Goal: Information Seeking & Learning: Learn about a topic

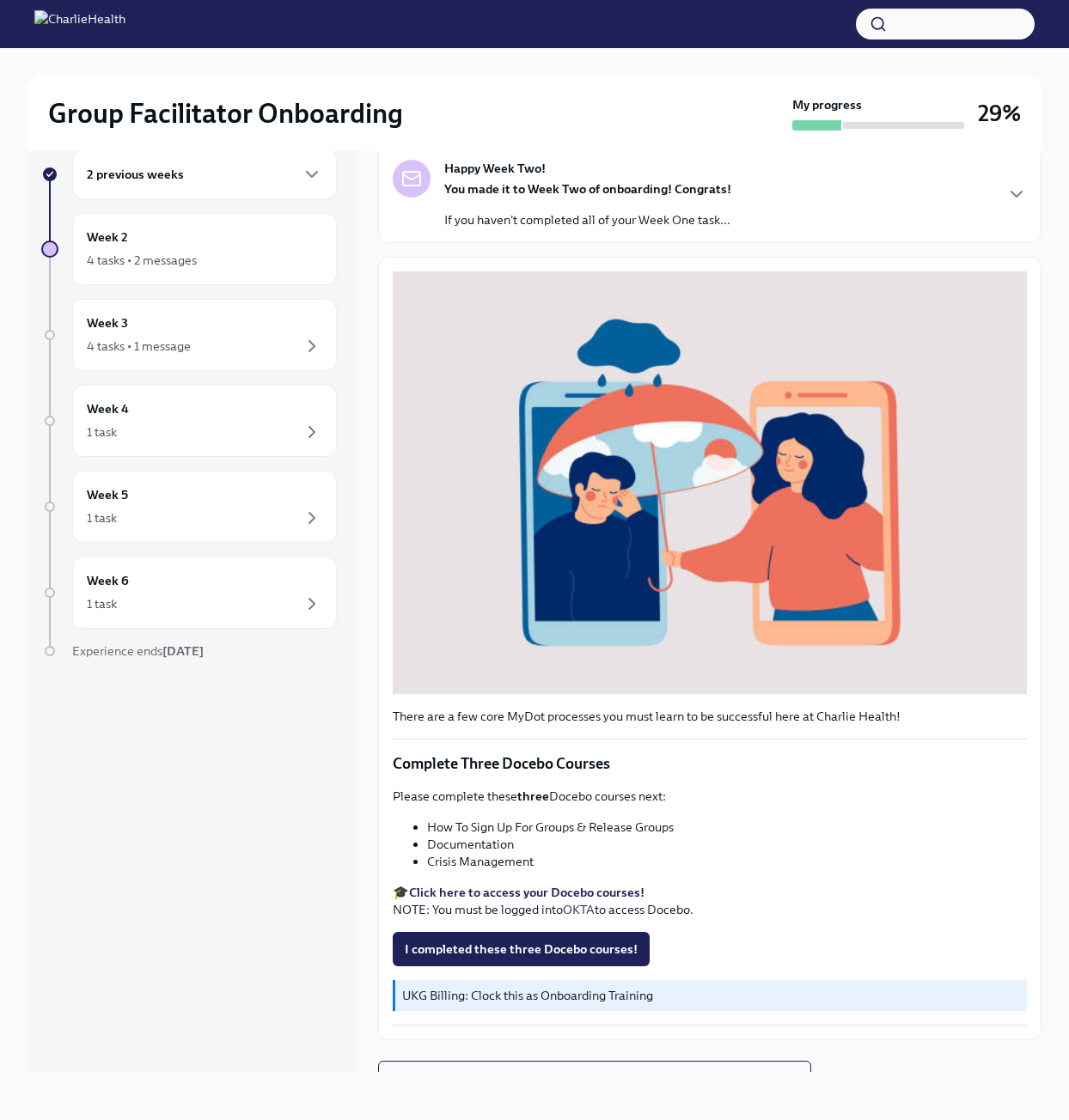
scroll to position [93, 0]
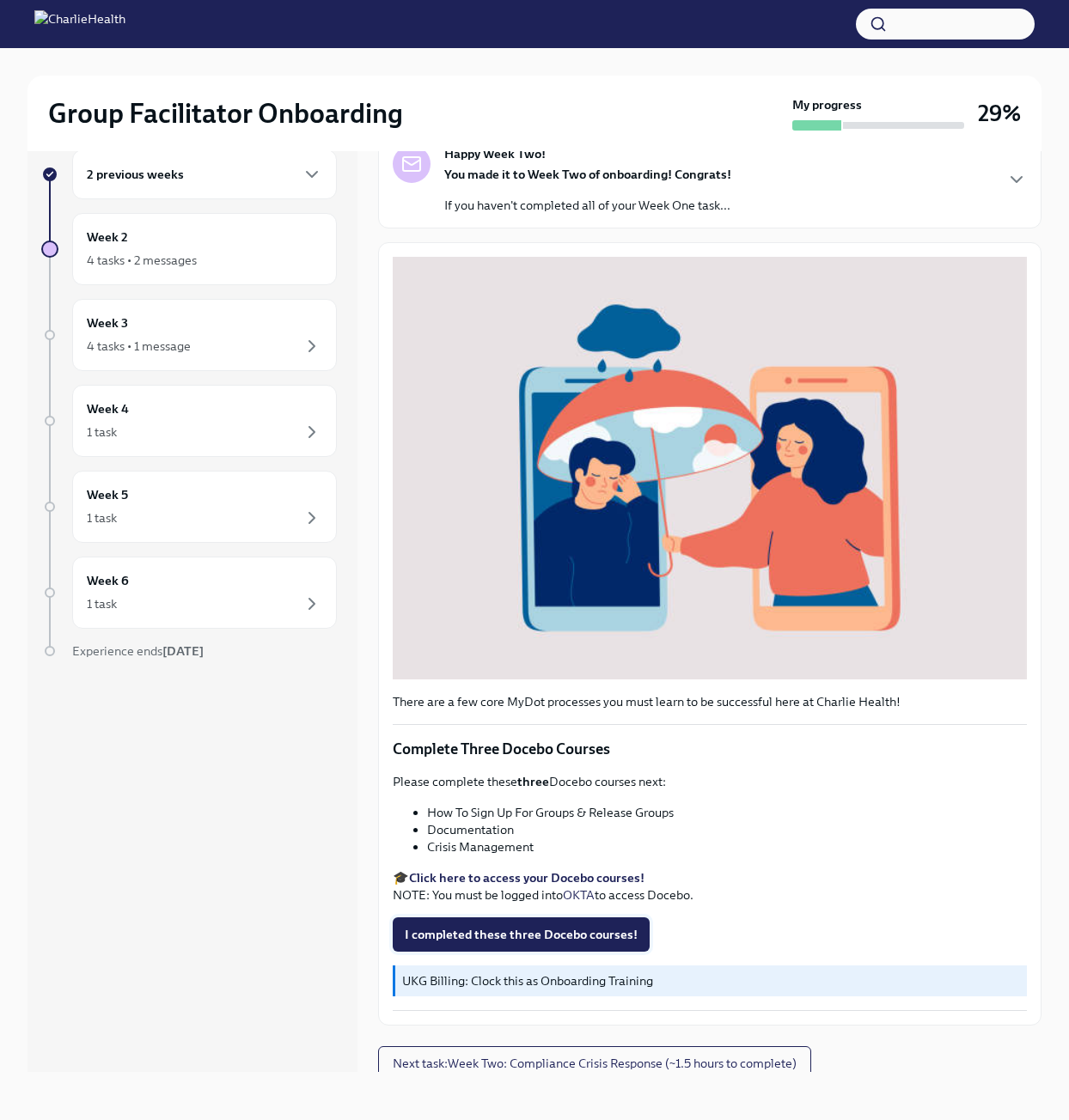
click at [503, 926] on span "I completed these three Docebo courses!" at bounding box center [521, 935] width 233 height 17
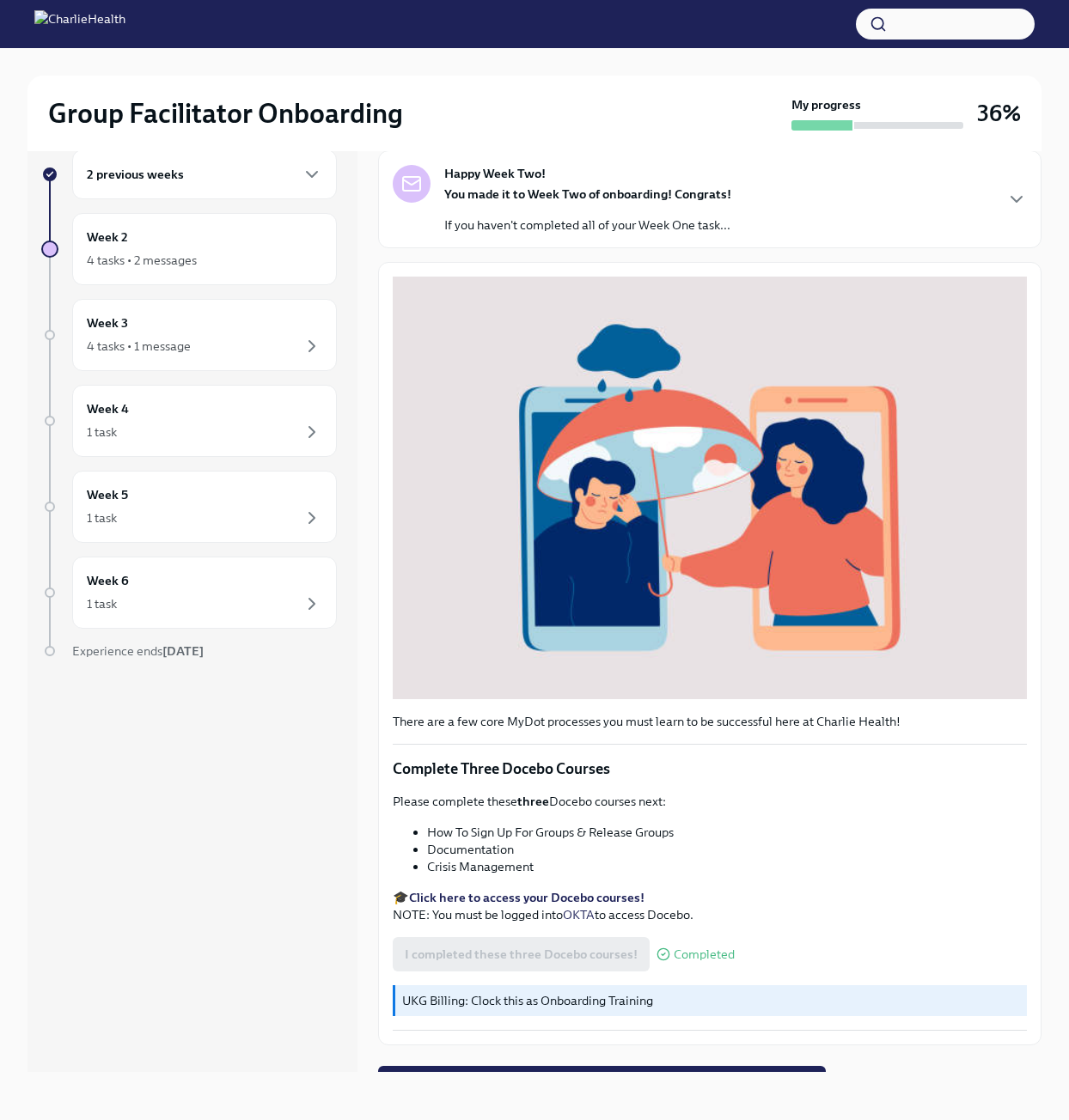
scroll to position [0, 0]
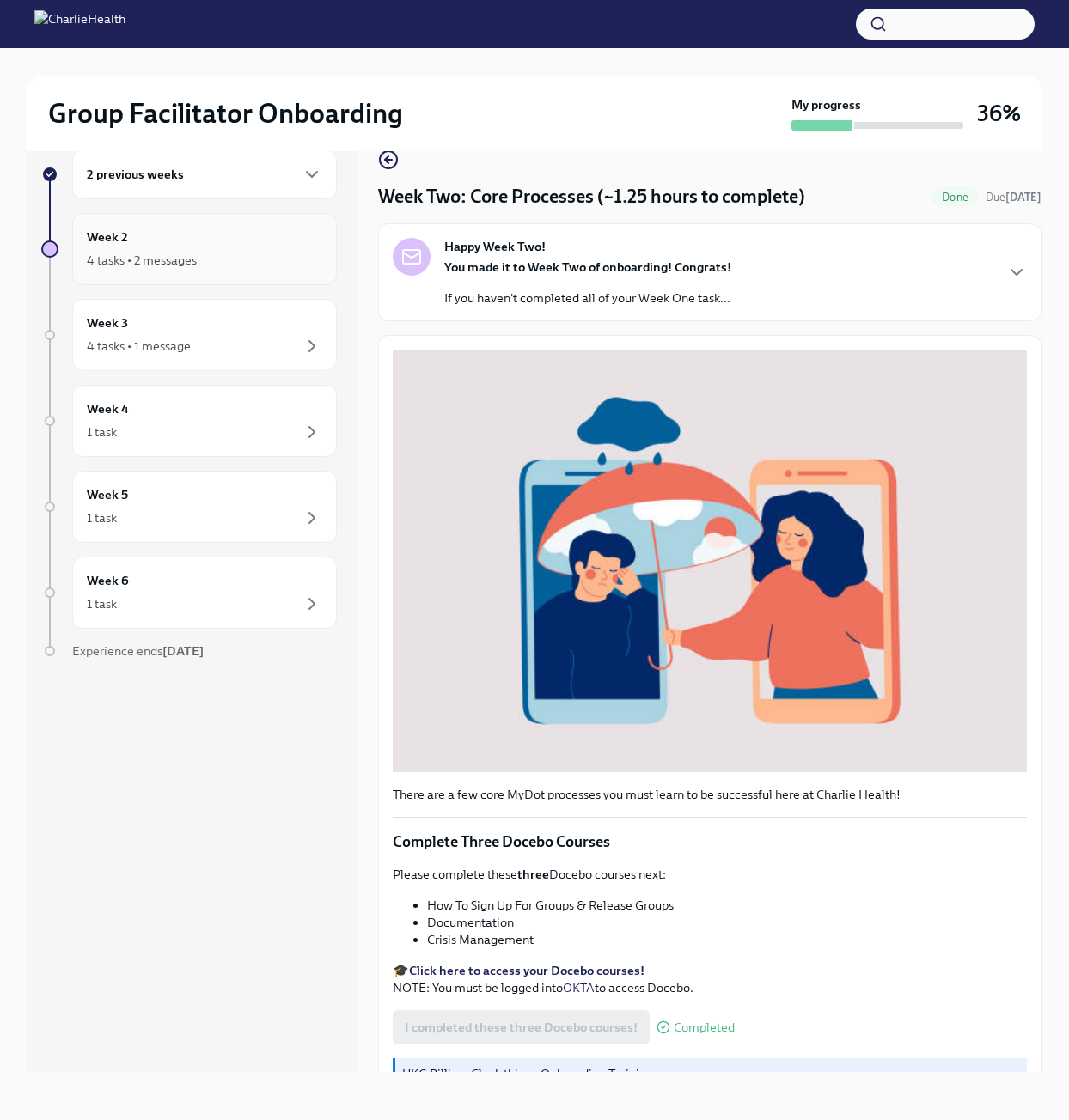
click at [202, 243] on div "Week 2 4 tasks • 2 messages" at bounding box center [204, 249] width 236 height 43
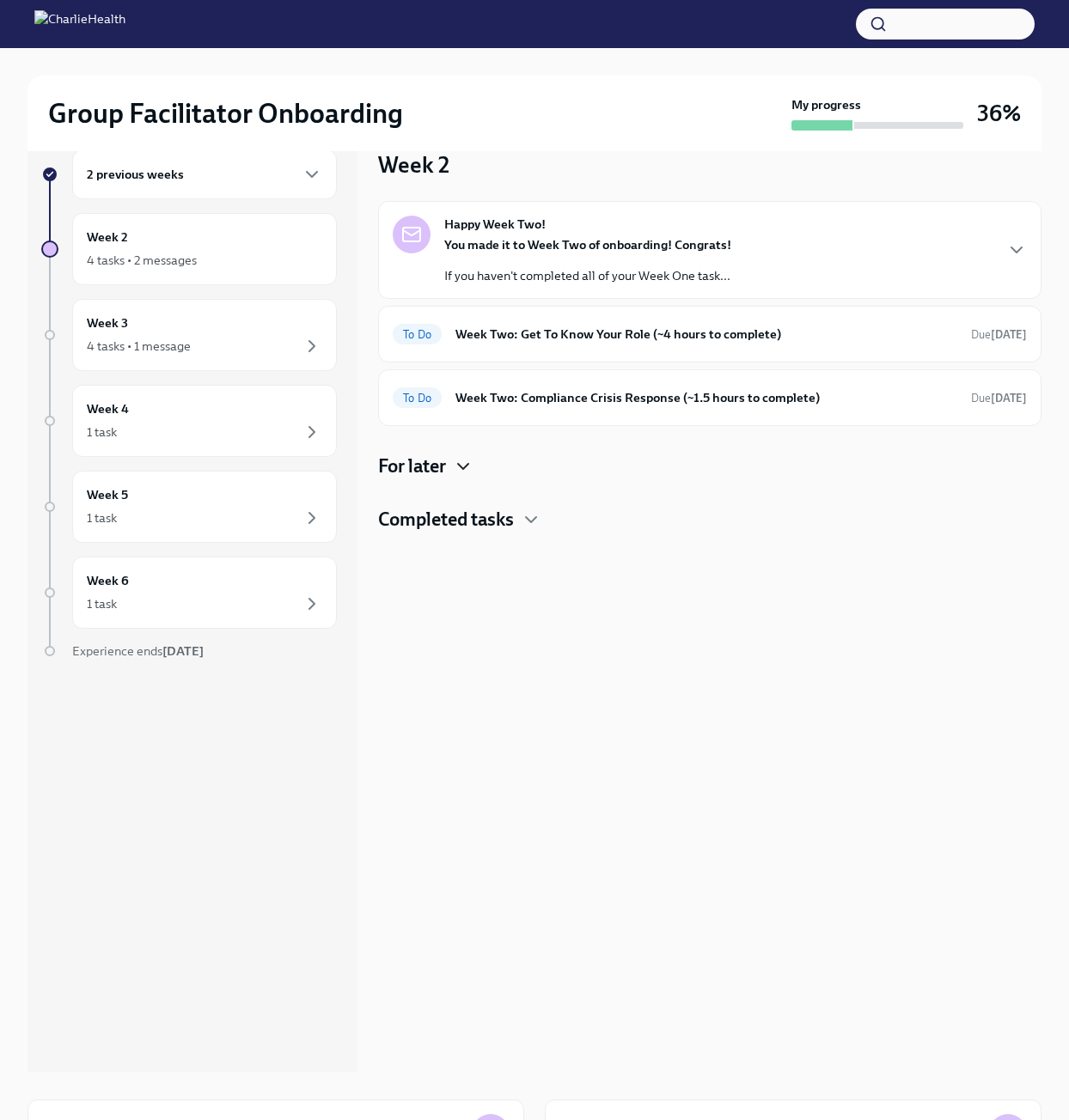
click at [474, 476] on icon "button" at bounding box center [462, 466] width 20 height 20
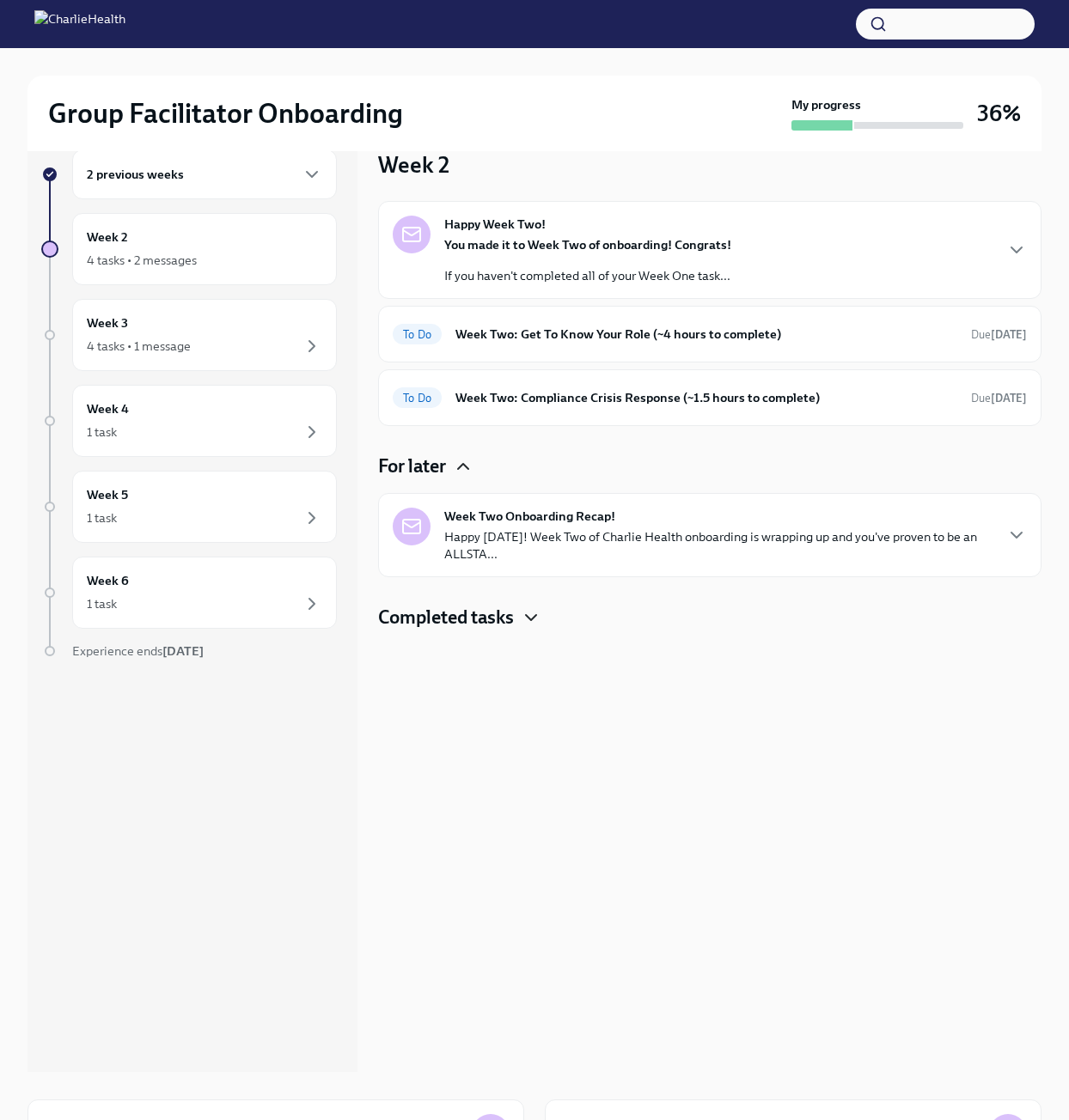
click at [536, 614] on icon "button" at bounding box center [530, 617] width 20 height 20
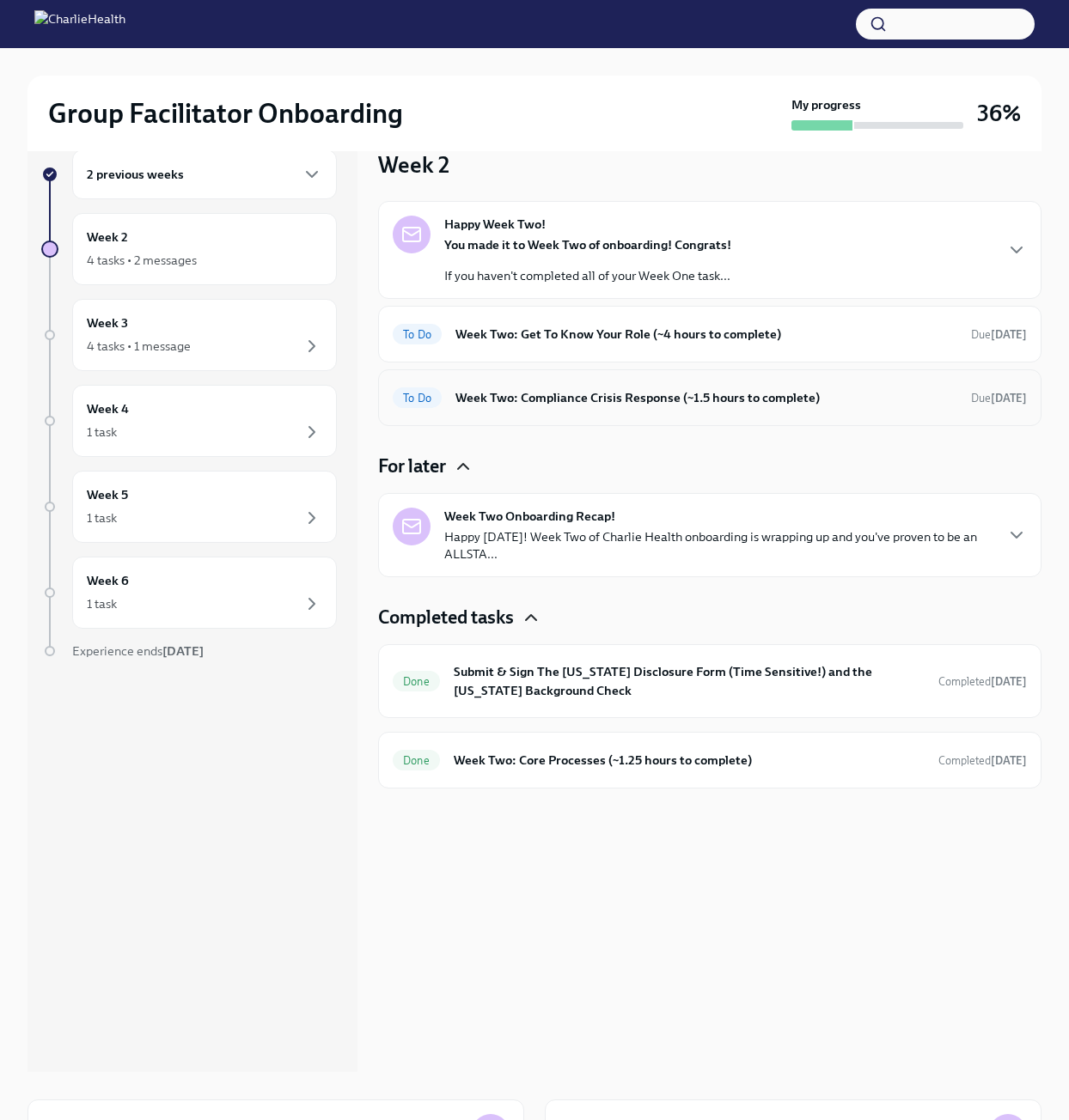
click at [548, 416] on div "To Do Week Two: Compliance Crisis Response (~1.5 hours to complete) Due [DATE]" at bounding box center [709, 397] width 664 height 57
click at [555, 409] on div "To Do Week Two: Compliance Crisis Response (~1.5 hours to complete) Due [DATE]" at bounding box center [709, 397] width 634 height 27
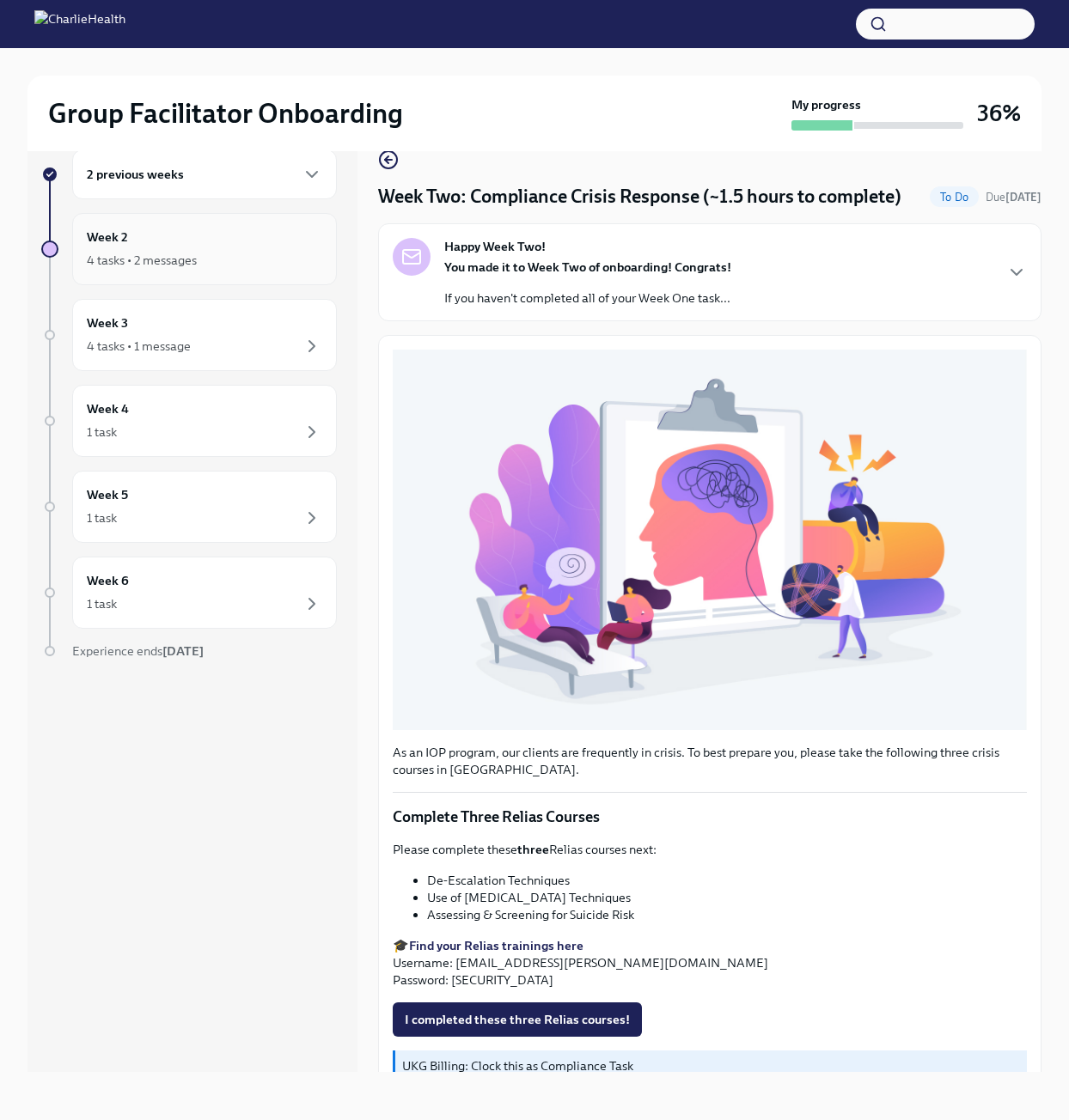
click at [205, 246] on div "Week 2 4 tasks • 2 messages" at bounding box center [204, 249] width 236 height 43
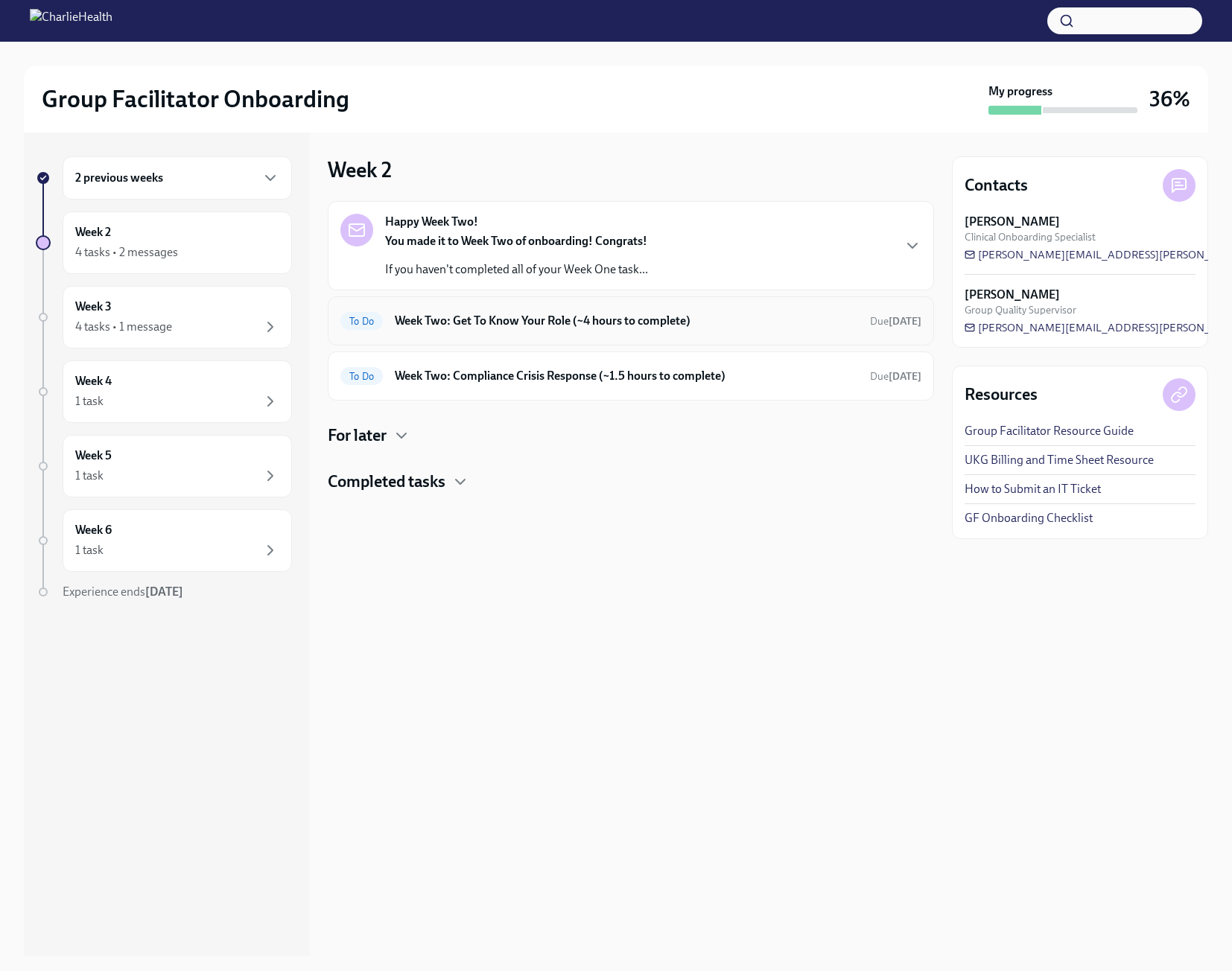
click at [505, 330] on div "To Do Week Two: Get To Know Your Role (~4 hours to complete) Due [DATE]" at bounding box center [631, 321] width 581 height 24
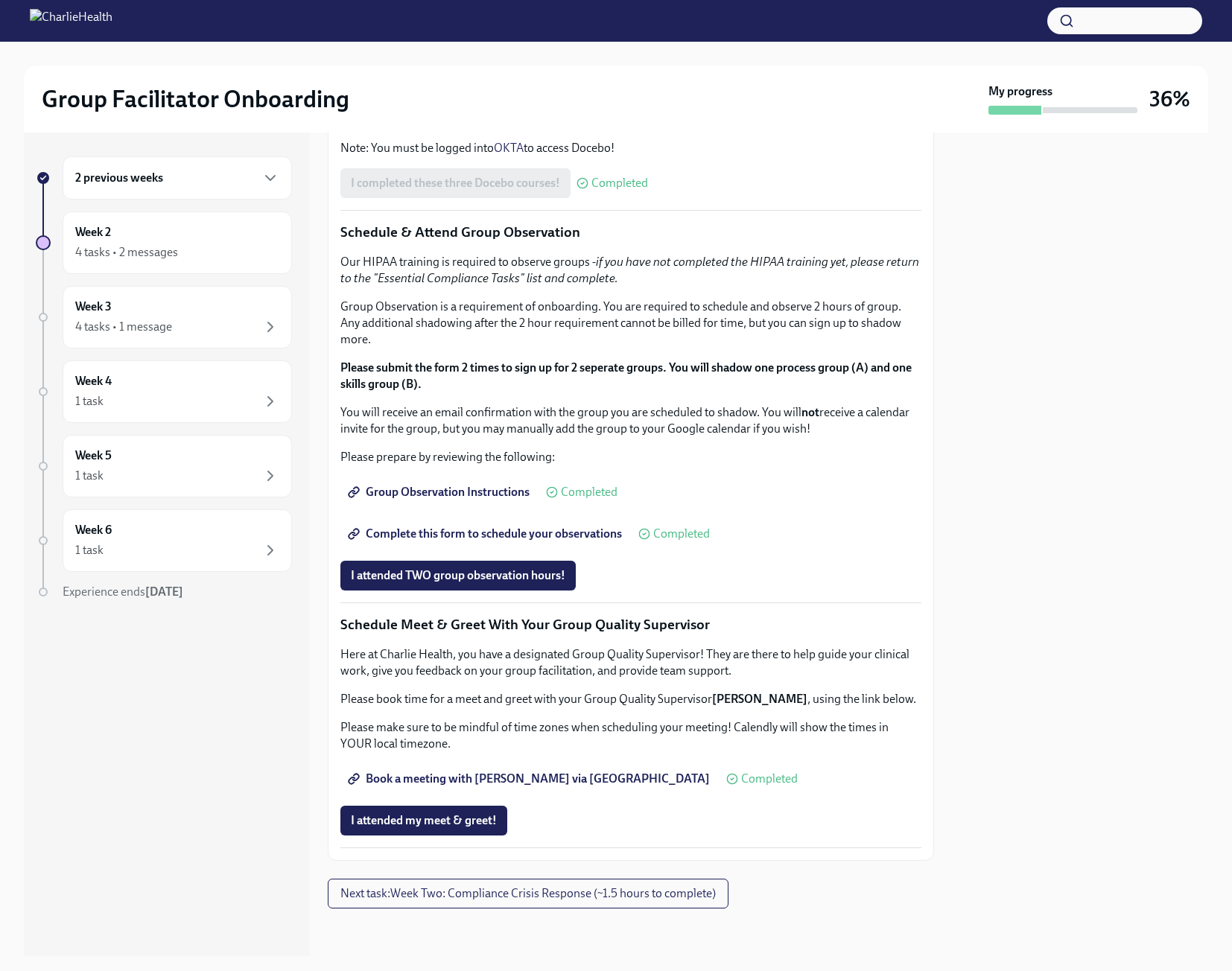
scroll to position [1043, 0]
click at [197, 245] on div "4 tasks • 2 messages" at bounding box center [177, 252] width 204 height 18
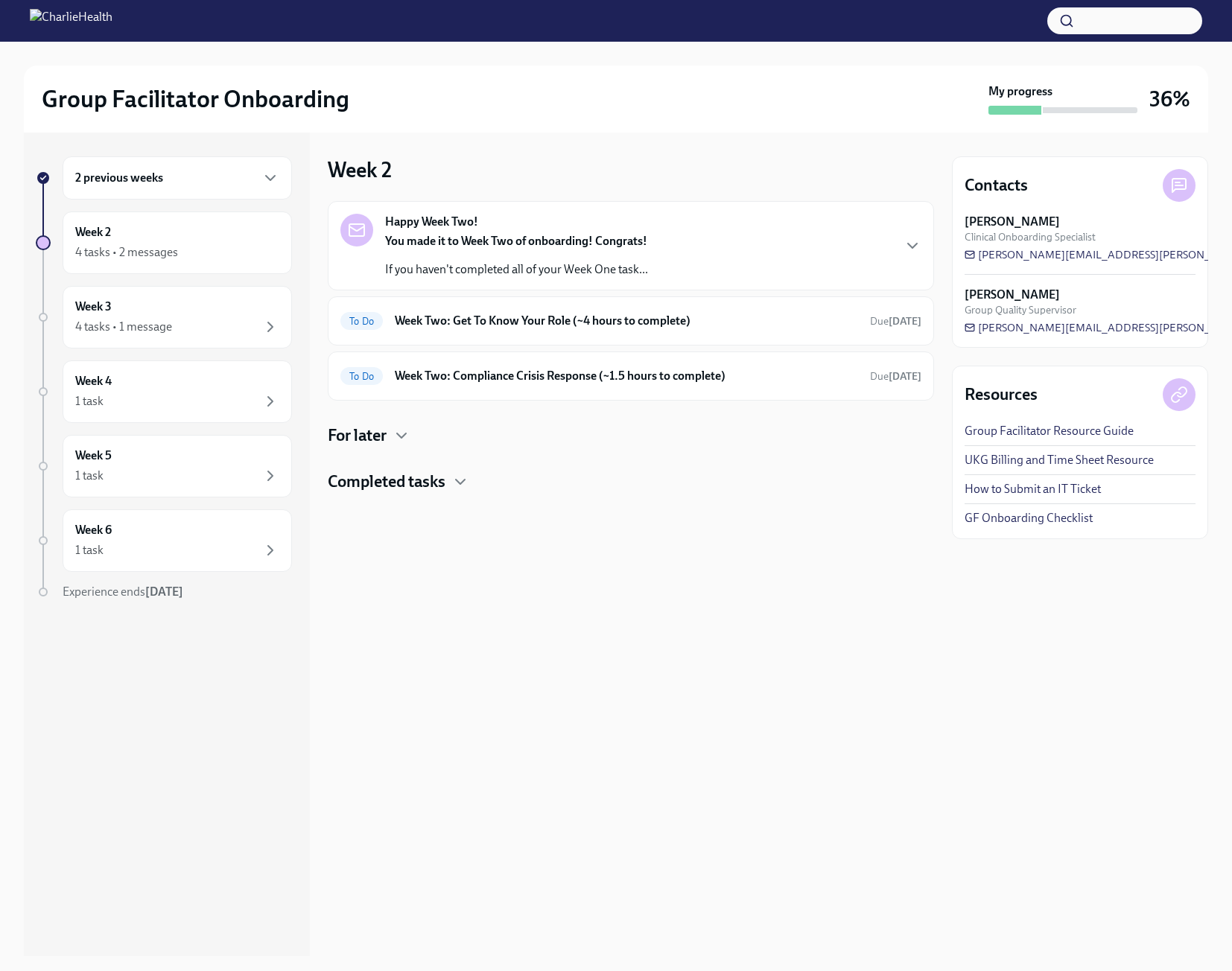
click at [445, 485] on h4 "Completed tasks" at bounding box center [386, 481] width 118 height 23
click at [591, 339] on div "To Do Week Two: Get To Know Your Role (~4 hours to complete) Due [DATE]" at bounding box center [631, 321] width 606 height 50
click at [589, 328] on h6 "Week Two: Get To Know Your Role (~4 hours to complete)" at bounding box center [626, 321] width 464 height 17
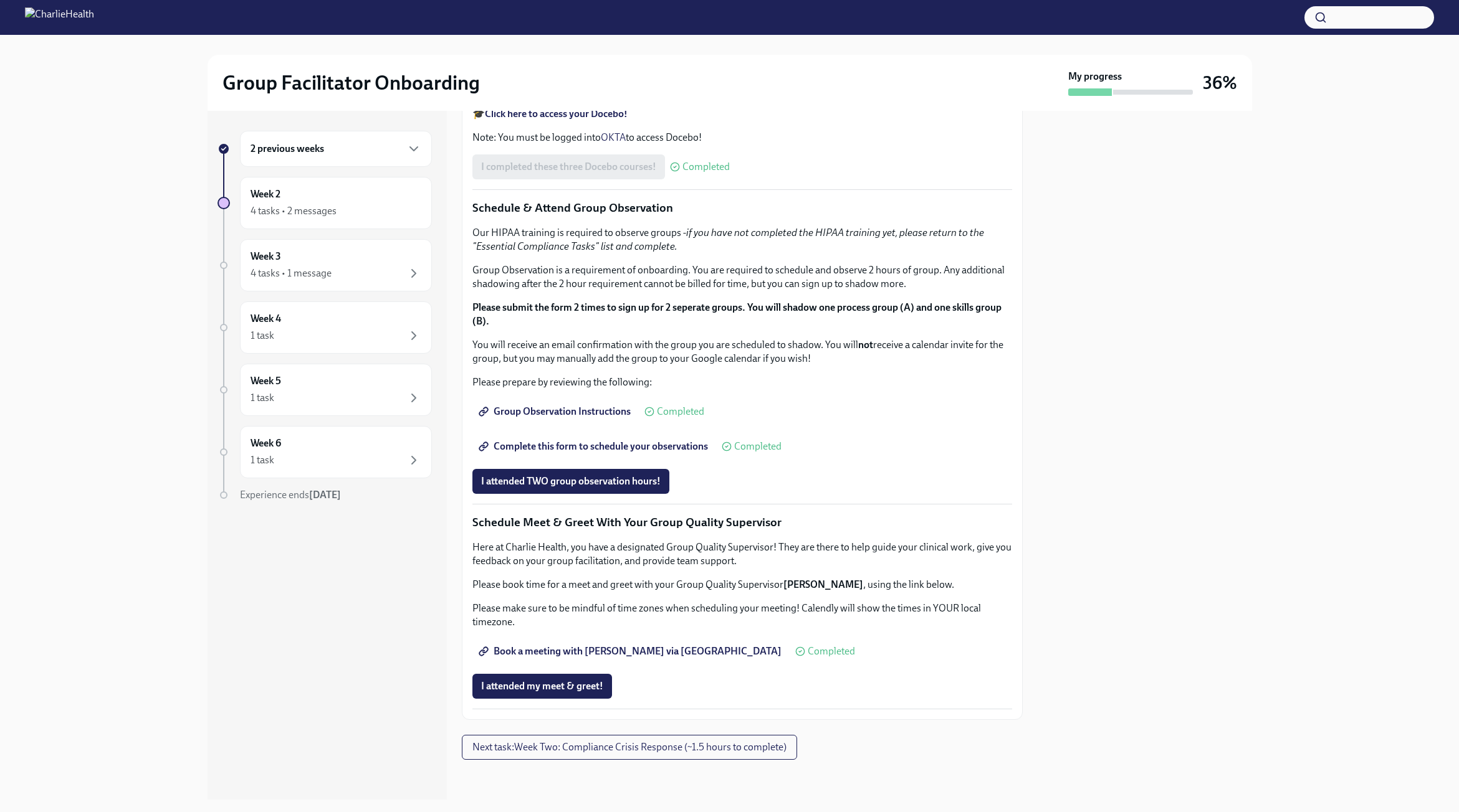
scroll to position [572, 0]
click at [518, 84] on li "IOP Overview, Curriculum & Roles" at bounding box center [755, 77] width 515 height 14
drag, startPoint x: 642, startPoint y: 390, endPoint x: 505, endPoint y: 388, distance: 137.0
click at [493, 97] on ul "How To Be A Successful Group Facilitator IOP Overview, Curriculum & Roles Skill…" at bounding box center [742, 77] width 540 height 41
copy li "IOP Overview, Curriculum & Roles"
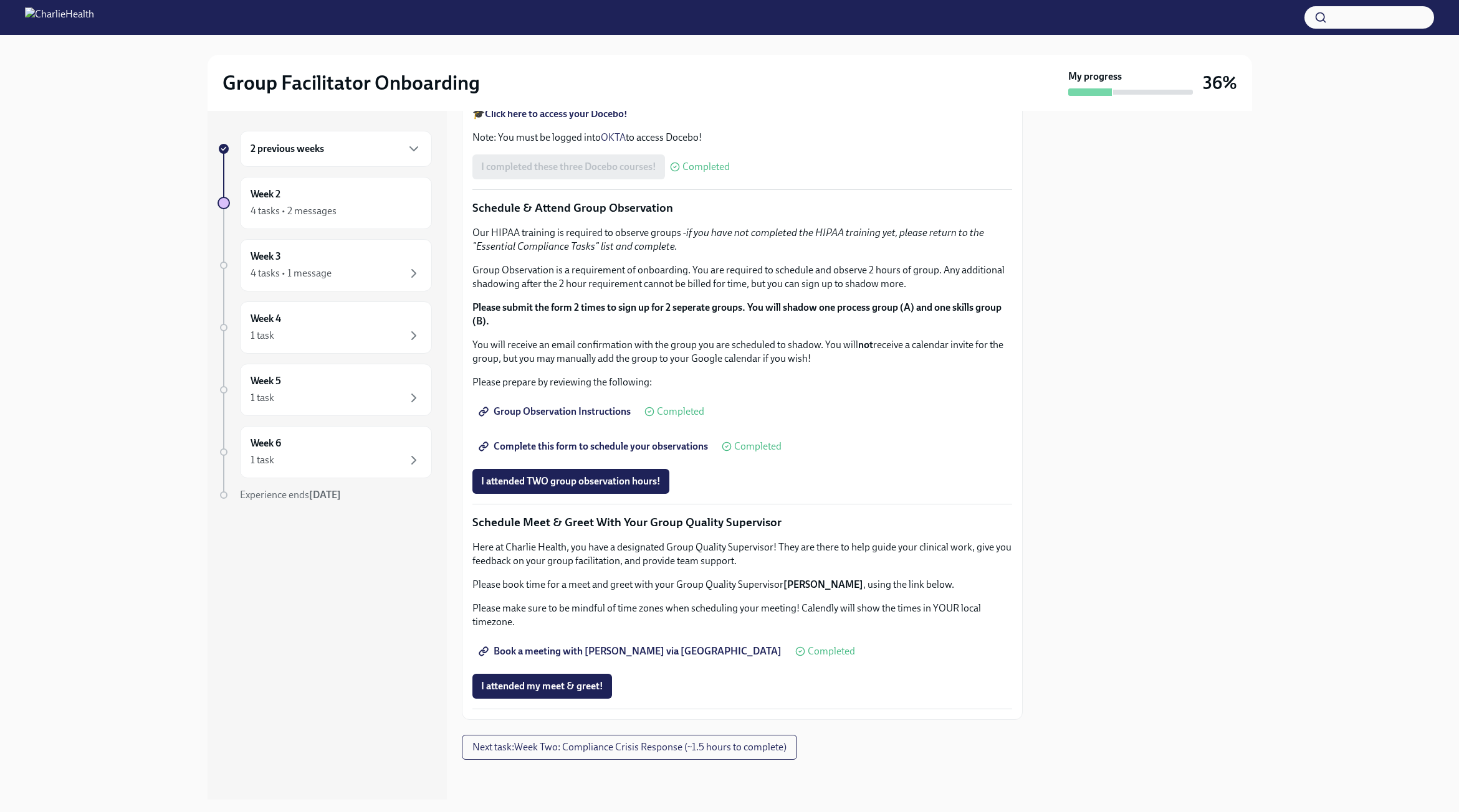
click at [722, 145] on div "To learn more about your role here, please complete these three courses in [GEO…" at bounding box center [742, 89] width 540 height 112
click at [557, 747] on span "Next task : Week Two: Compliance Crisis Response (~1.5 hours to complete)" at bounding box center [629, 747] width 314 height 13
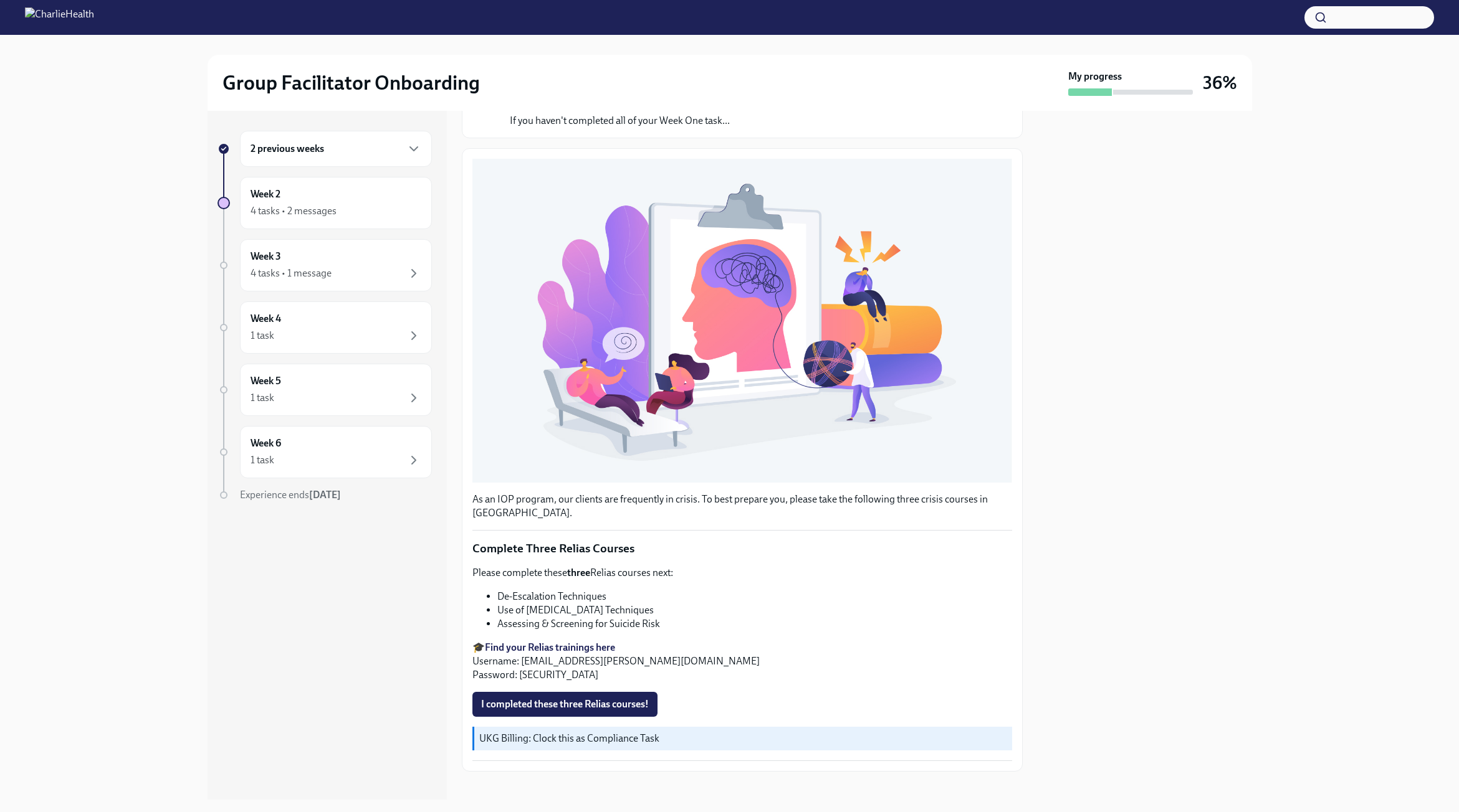
scroll to position [127, 0]
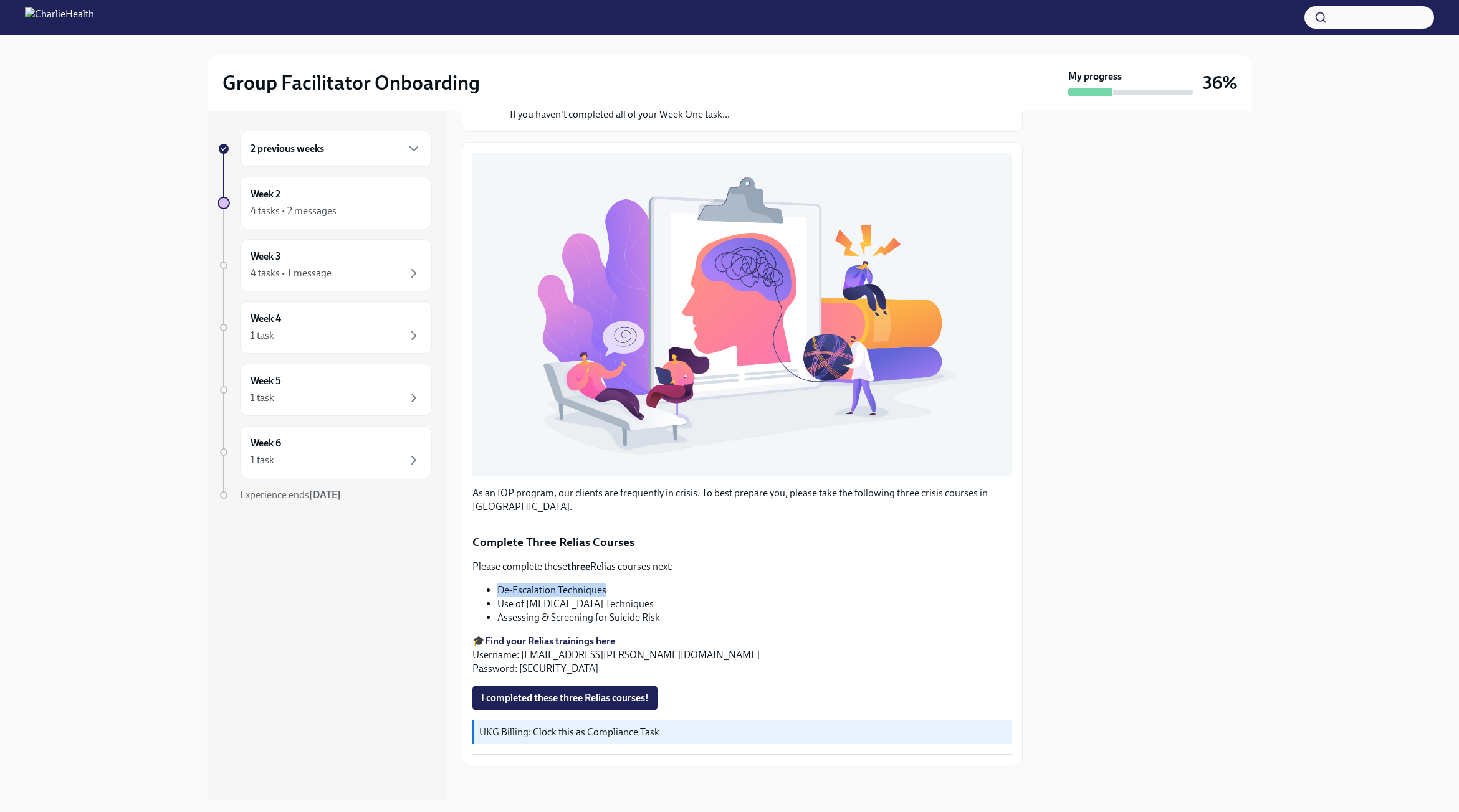
drag, startPoint x: 606, startPoint y: 587, endPoint x: 498, endPoint y: 587, distance: 108.0
click at [498, 587] on li "De-Escalation Techniques" at bounding box center [755, 591] width 515 height 14
copy li "De-Escalation Techniques"
drag, startPoint x: 659, startPoint y: 595, endPoint x: 494, endPoint y: 597, distance: 165.0
click at [494, 597] on ul "De-Escalation Techniques Use of [MEDICAL_DATA] Techniques Assessing & Screening…" at bounding box center [742, 604] width 540 height 41
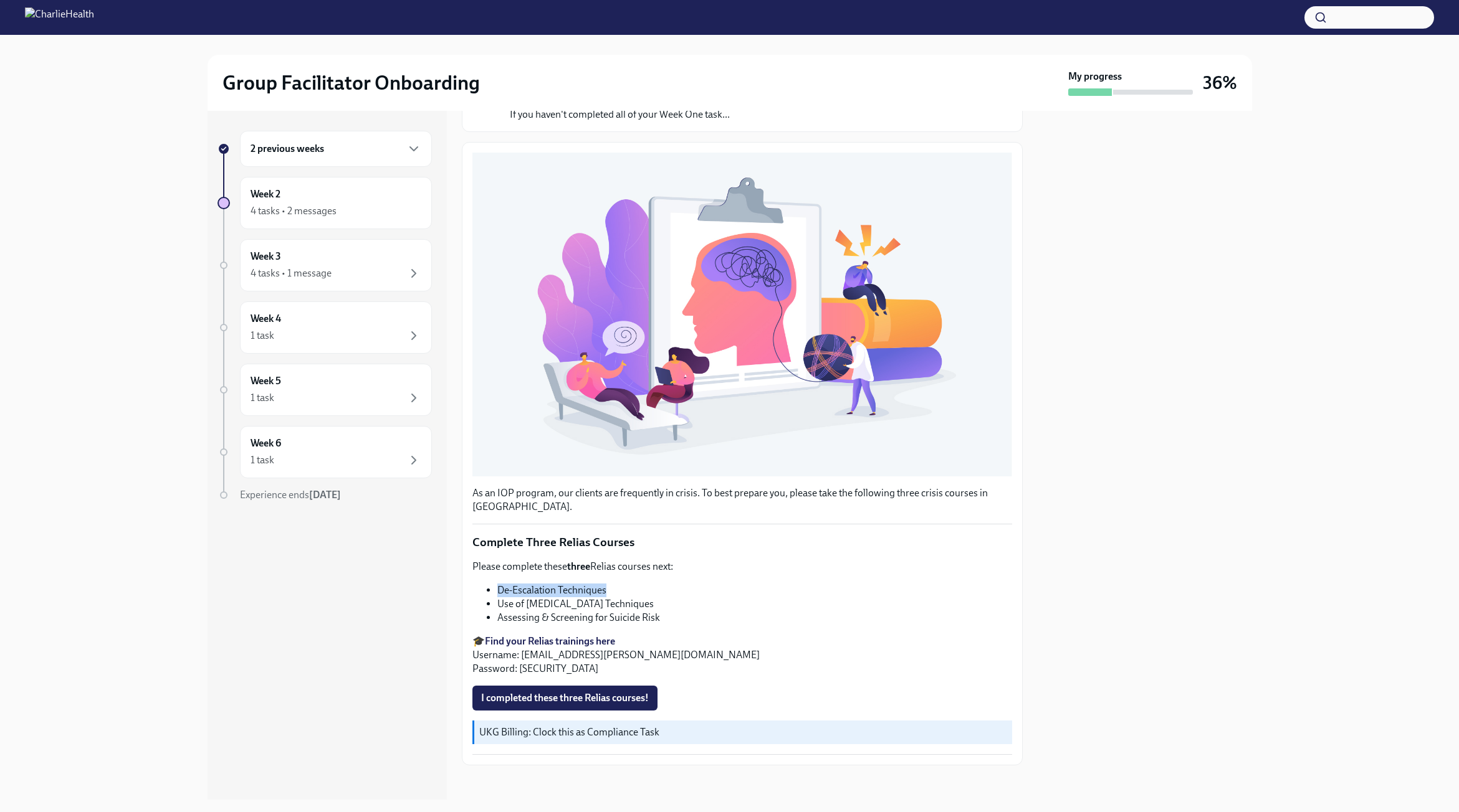
copy li "Use of [MEDICAL_DATA] Techniques"
drag, startPoint x: 670, startPoint y: 617, endPoint x: 495, endPoint y: 613, distance: 175.0
click at [495, 613] on ul "De-Escalation Techniques Use of [MEDICAL_DATA] Techniques Assessing & Screening…" at bounding box center [742, 604] width 540 height 41
copy li "Assessing & Screening for Suicide Risk"
click at [774, 635] on p "🎓 Find your Relias trainings here Username: [EMAIL_ADDRESS][PERSON_NAME][DOMAIN…" at bounding box center [742, 655] width 540 height 41
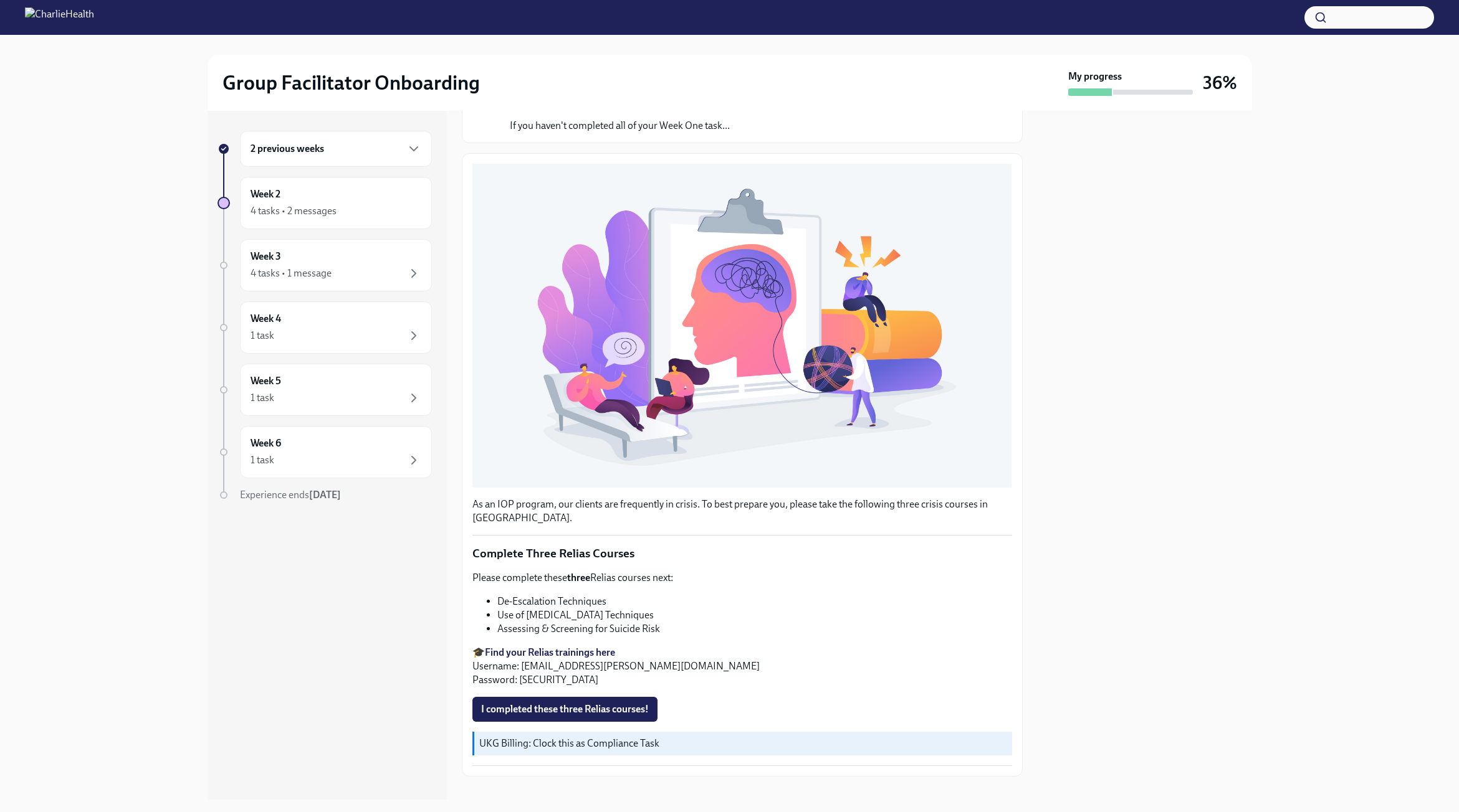
scroll to position [124, 0]
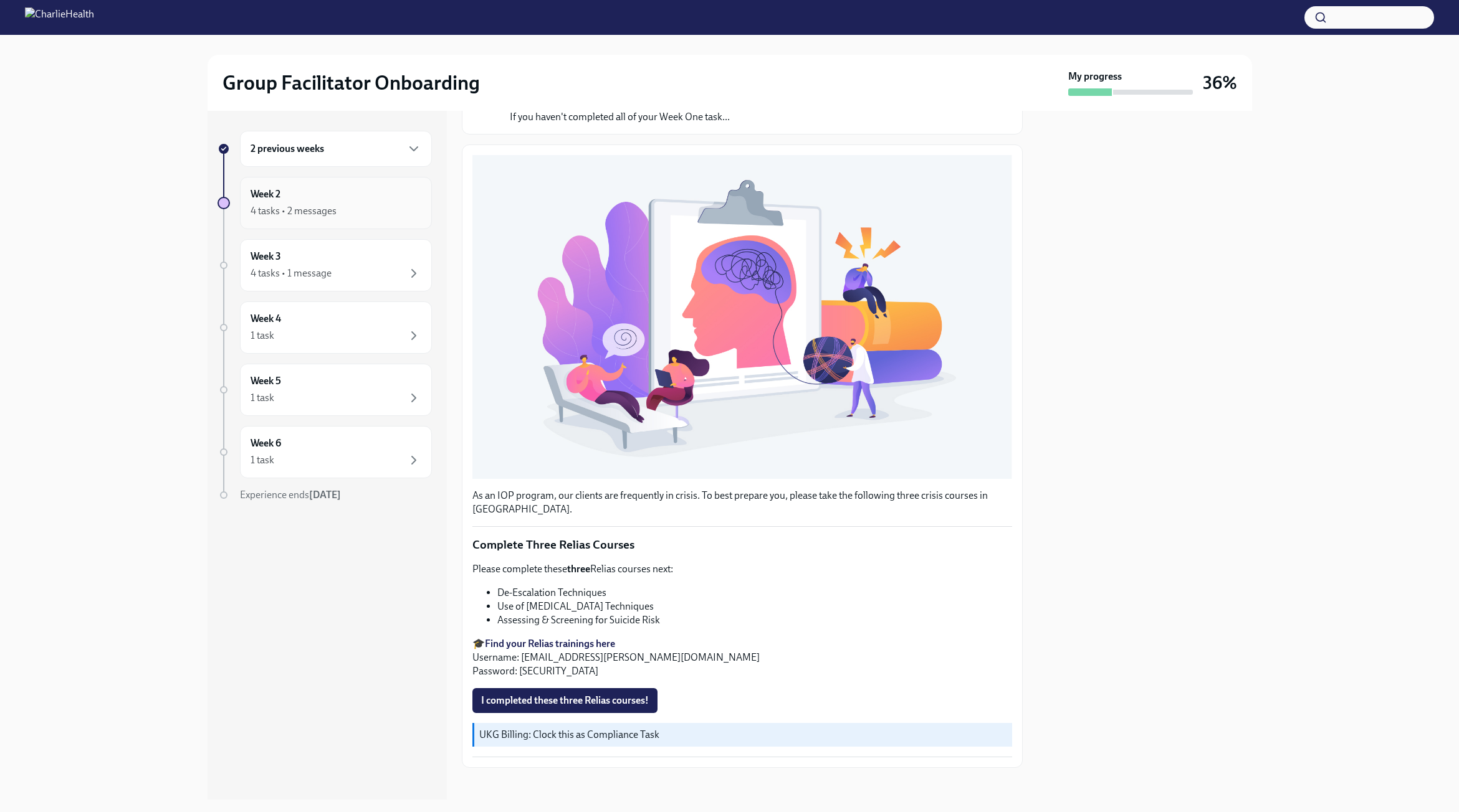
click at [343, 211] on div "4 tasks • 2 messages" at bounding box center [336, 211] width 171 height 15
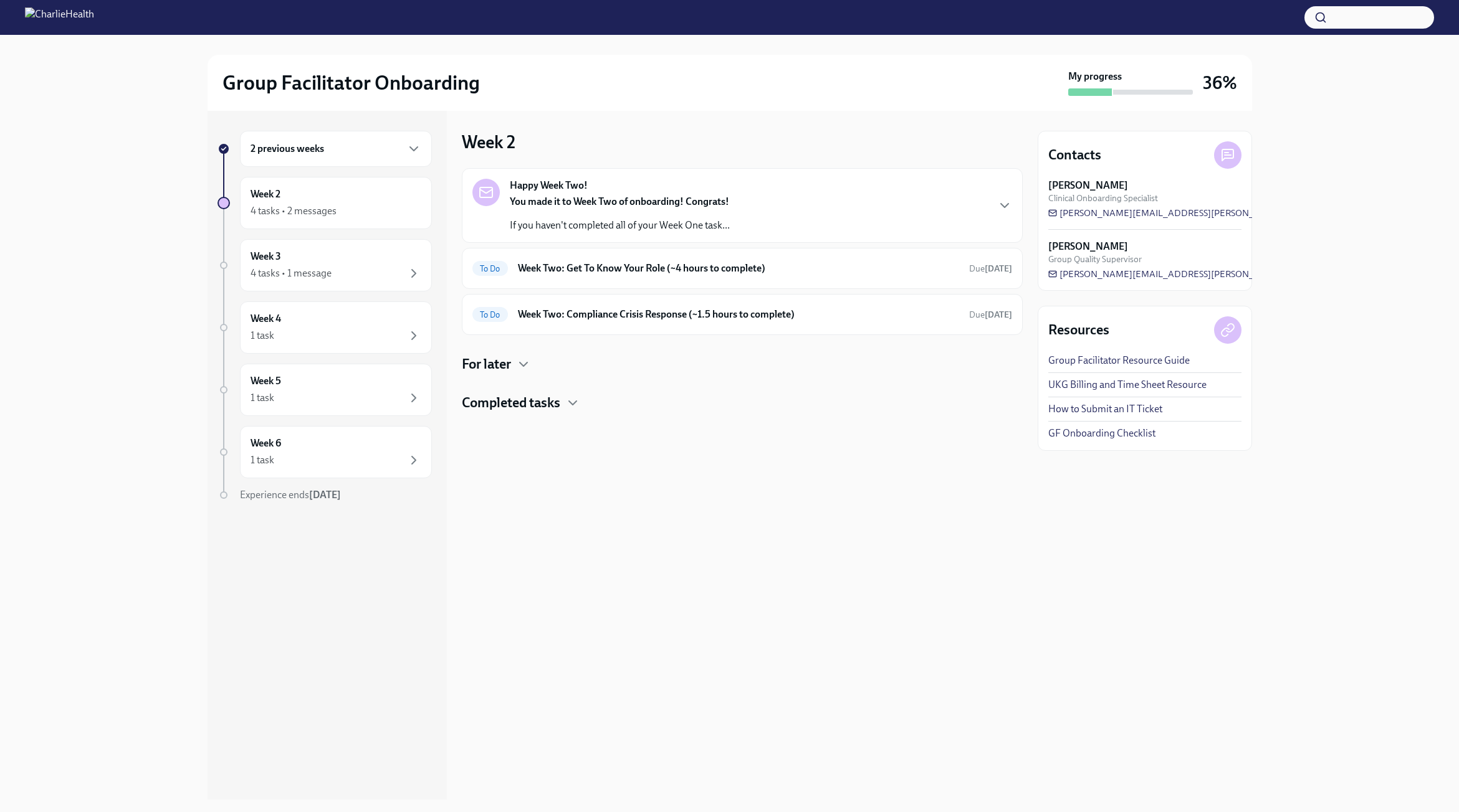
click at [566, 410] on div "Completed tasks" at bounding box center [742, 402] width 561 height 19
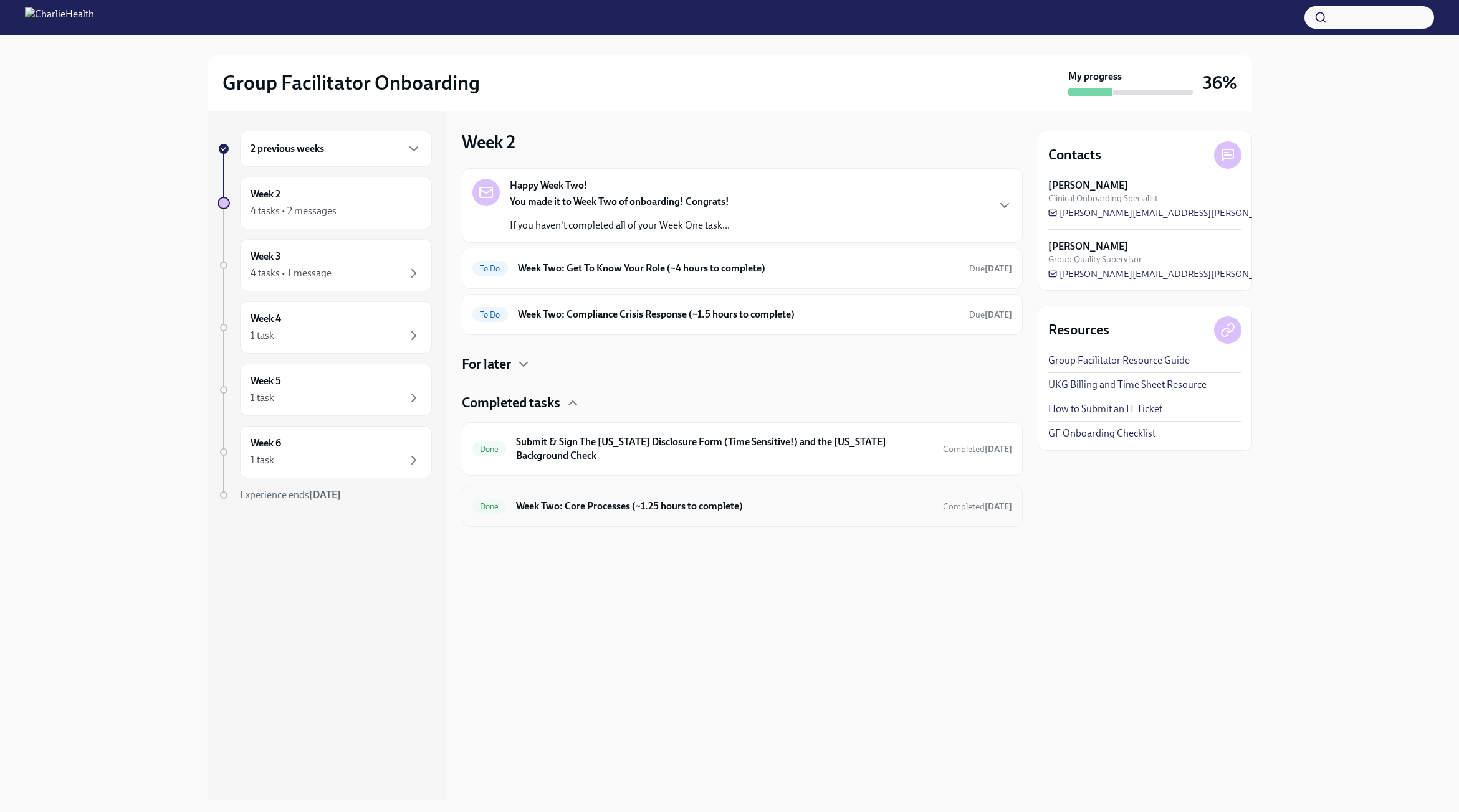
click at [567, 514] on div "Done Week Two: Core Processes (~1.25 hours to complete) Completed [DATE]" at bounding box center [742, 506] width 540 height 20
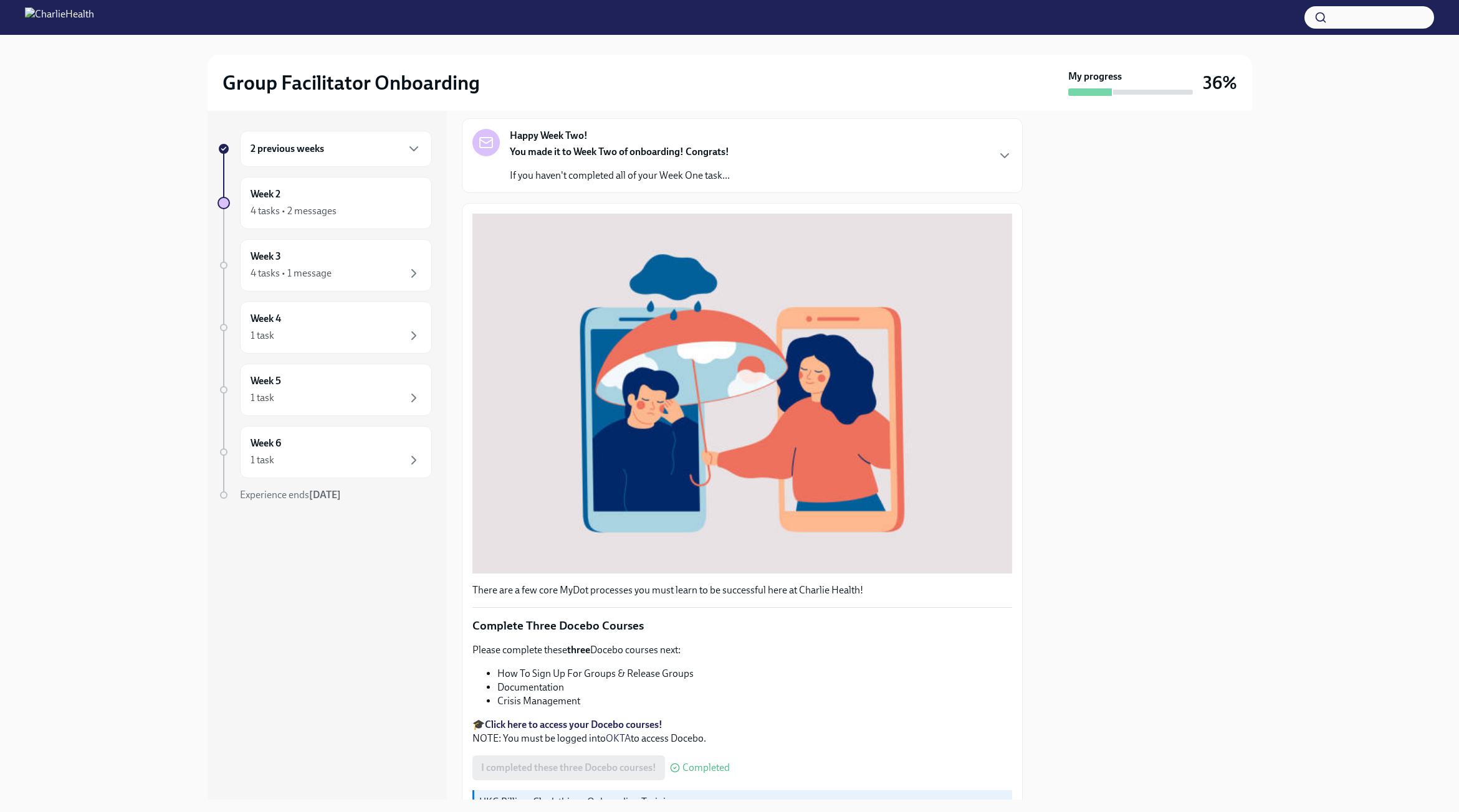
scroll to position [175, 0]
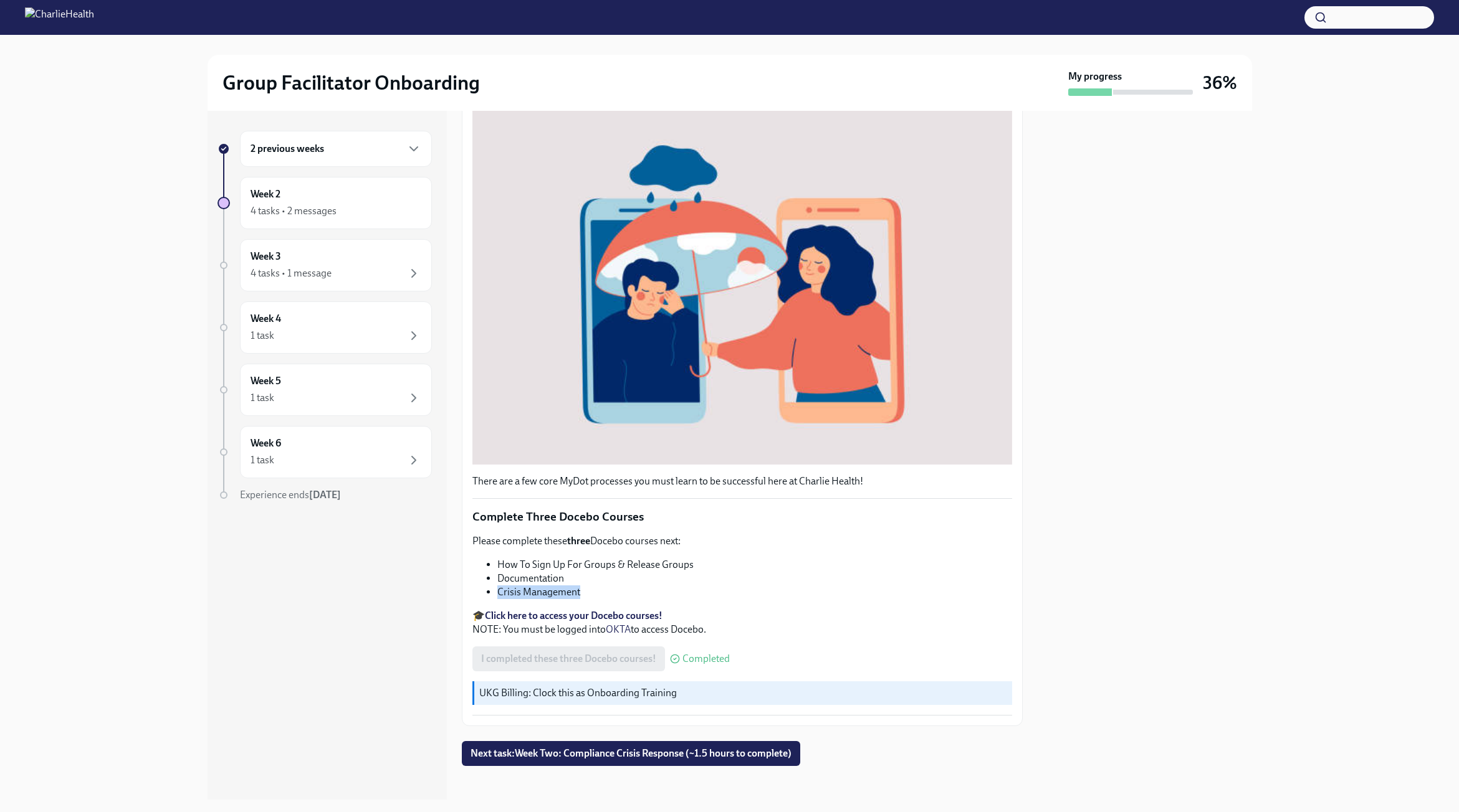
drag, startPoint x: 583, startPoint y: 590, endPoint x: 494, endPoint y: 589, distance: 89.0
click at [494, 589] on ul "How To Sign Up For Groups & Release Groups Documentation Crisis Management" at bounding box center [742, 579] width 540 height 41
copy li "Crisis Management"
drag, startPoint x: 573, startPoint y: 571, endPoint x: 498, endPoint y: 570, distance: 75.0
click at [495, 570] on ul "How To Sign Up For Groups & Release Groups Documentation Crisis Management" at bounding box center [742, 579] width 540 height 41
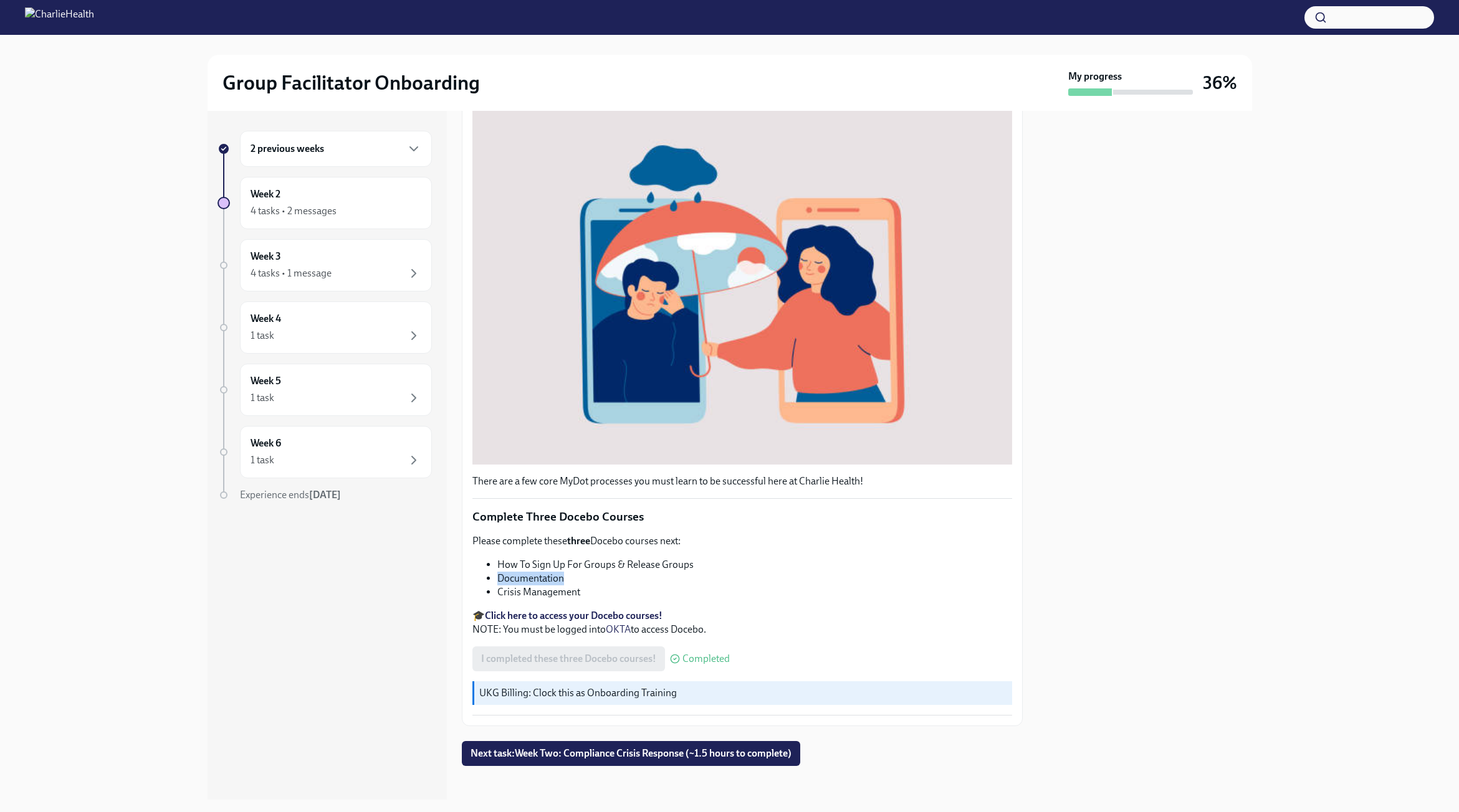
copy li "Documentation"
drag, startPoint x: 673, startPoint y: 576, endPoint x: 673, endPoint y: 567, distance: 9.0
click at [673, 576] on li "Documentation" at bounding box center [755, 579] width 515 height 14
click at [339, 199] on div "Week 2 4 tasks • 2 messages" at bounding box center [336, 203] width 171 height 31
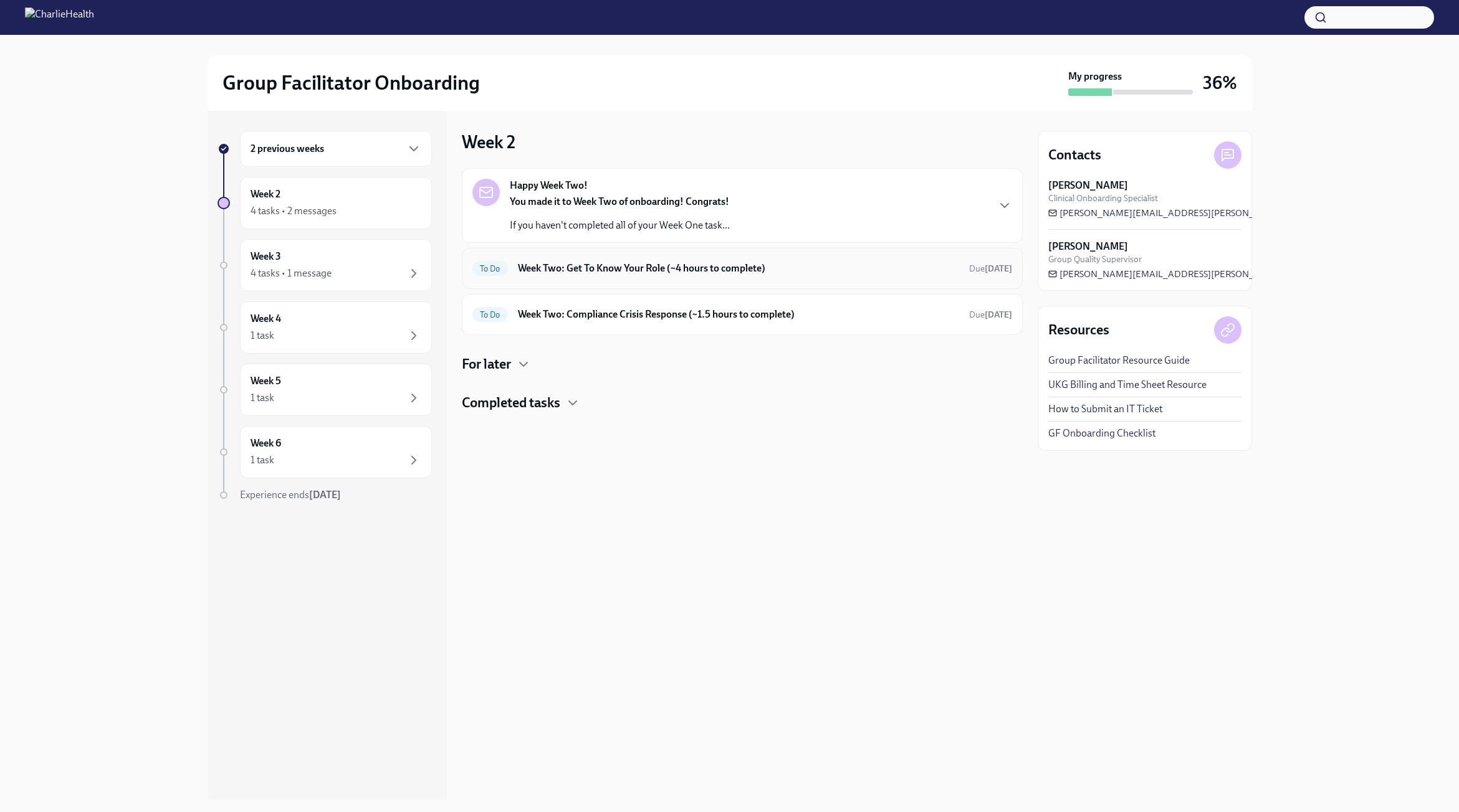
click at [547, 270] on h6 "Week Two: Get To Know Your Role (~4 hours to complete)" at bounding box center [739, 268] width 441 height 14
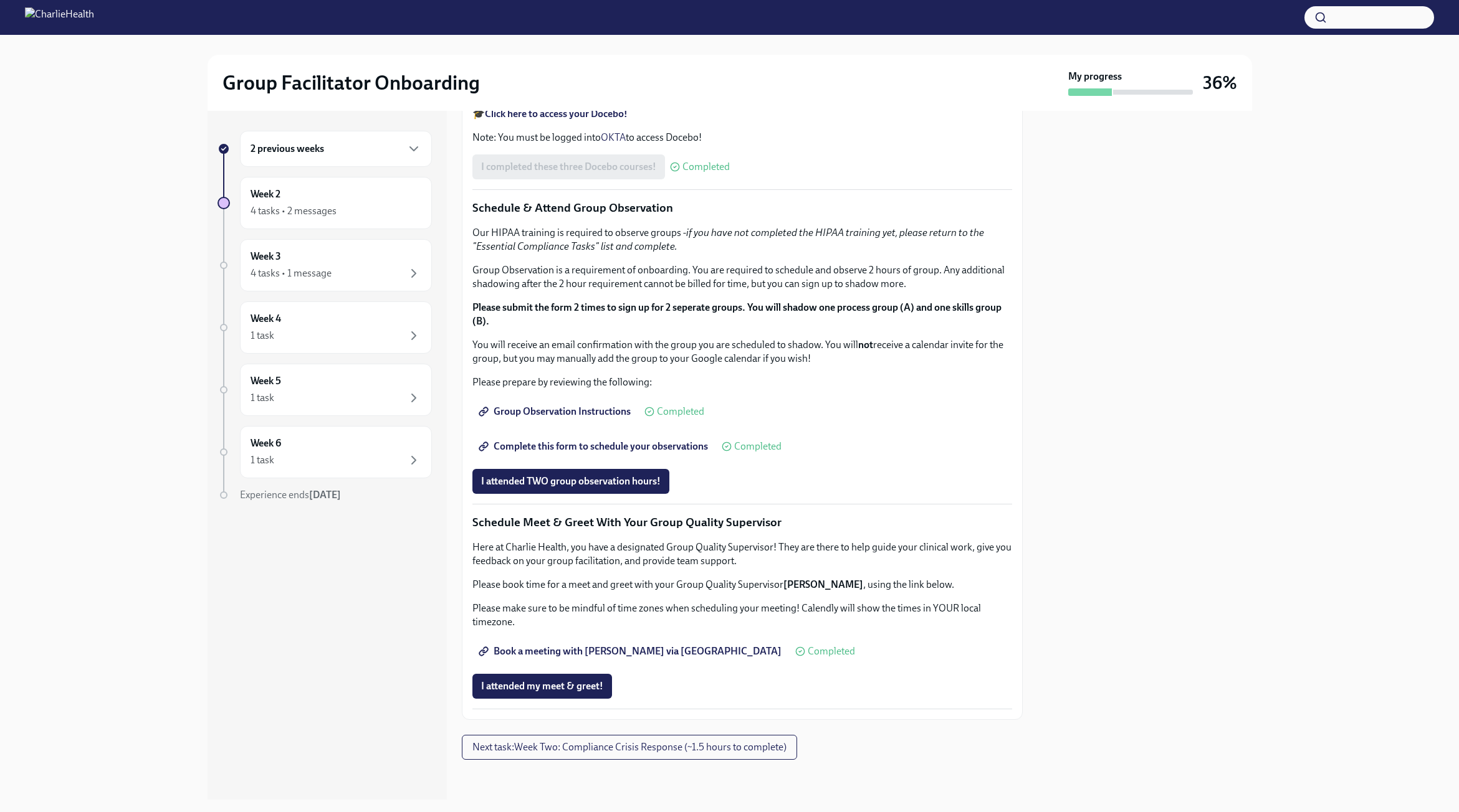
scroll to position [884, 0]
click at [660, 744] on span "Next task : Week Two: Compliance Crisis Response (~1.5 hours to complete)" at bounding box center [629, 747] width 314 height 13
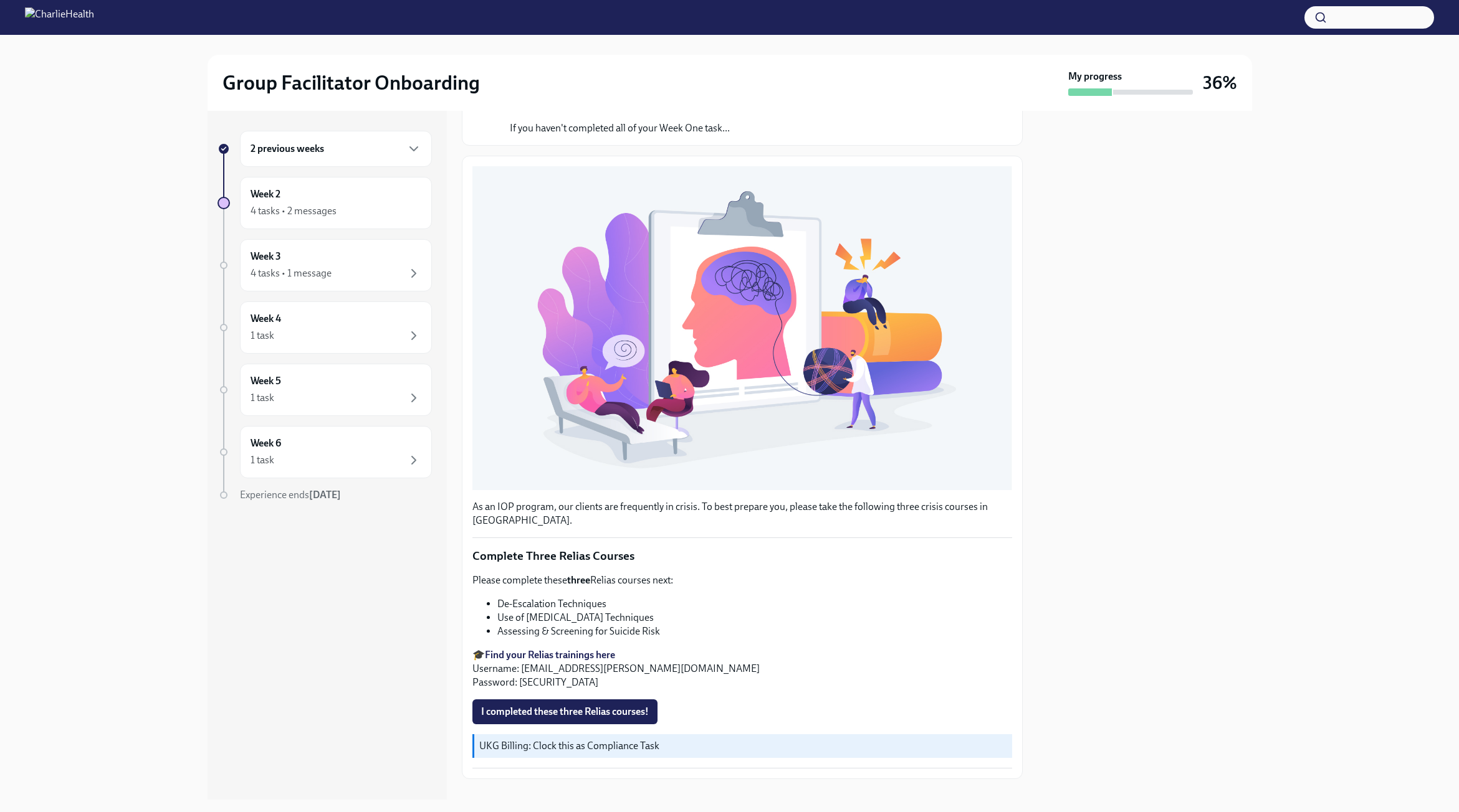
scroll to position [127, 0]
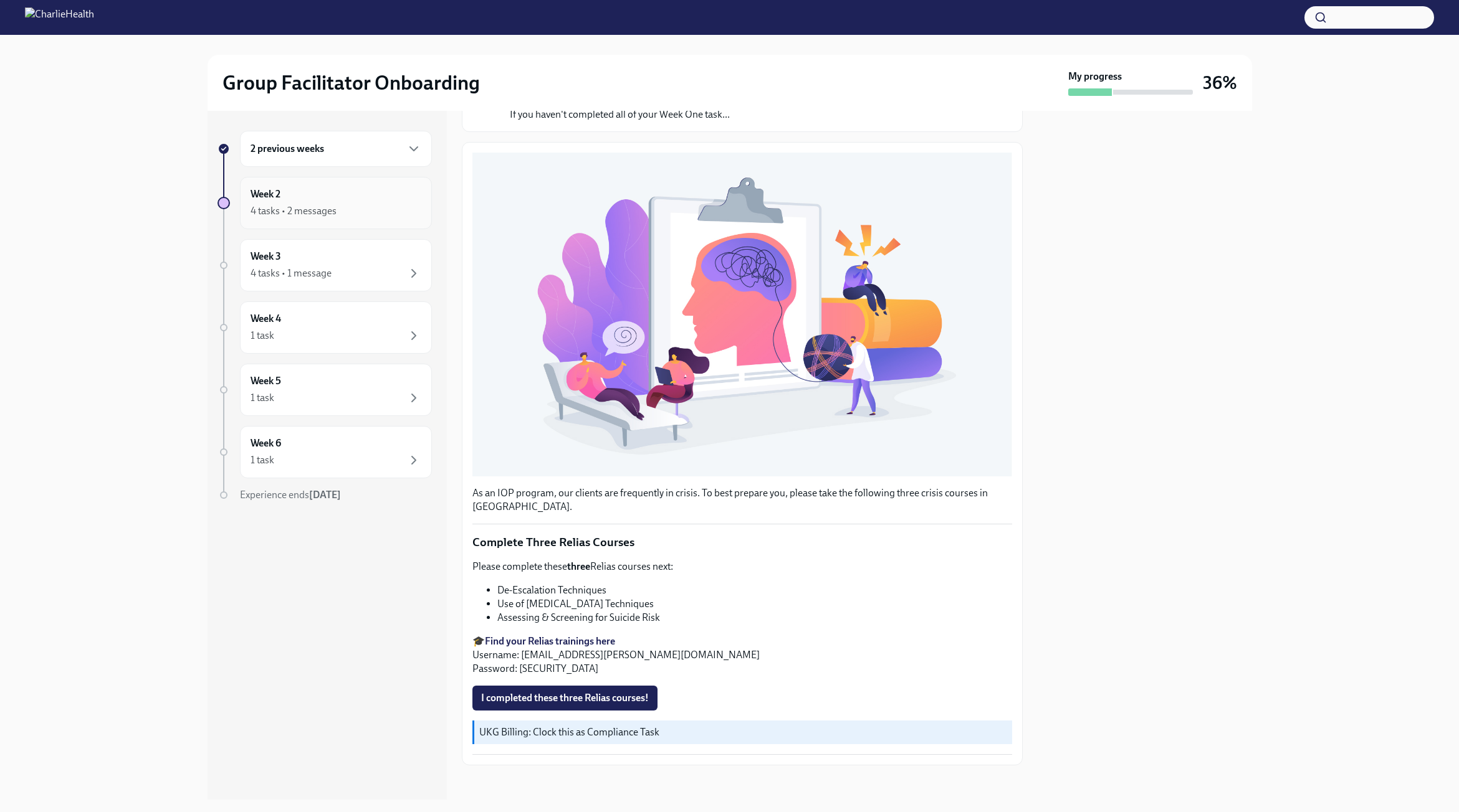
click at [317, 181] on div "Week 2 4 tasks • 2 messages" at bounding box center [335, 203] width 192 height 52
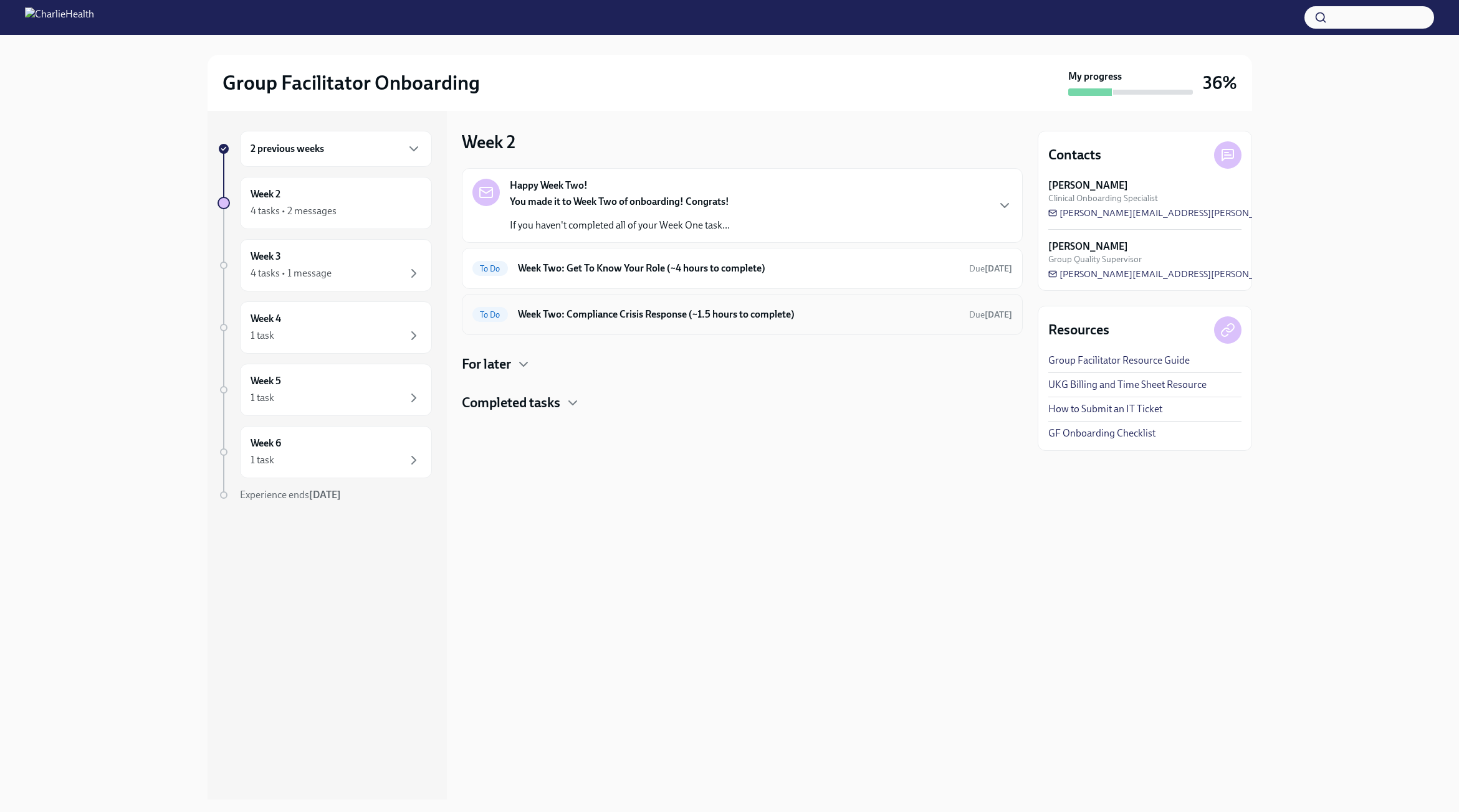
click at [633, 316] on h6 "Week Two: Compliance Crisis Response (~1.5 hours to complete)" at bounding box center [739, 315] width 441 height 14
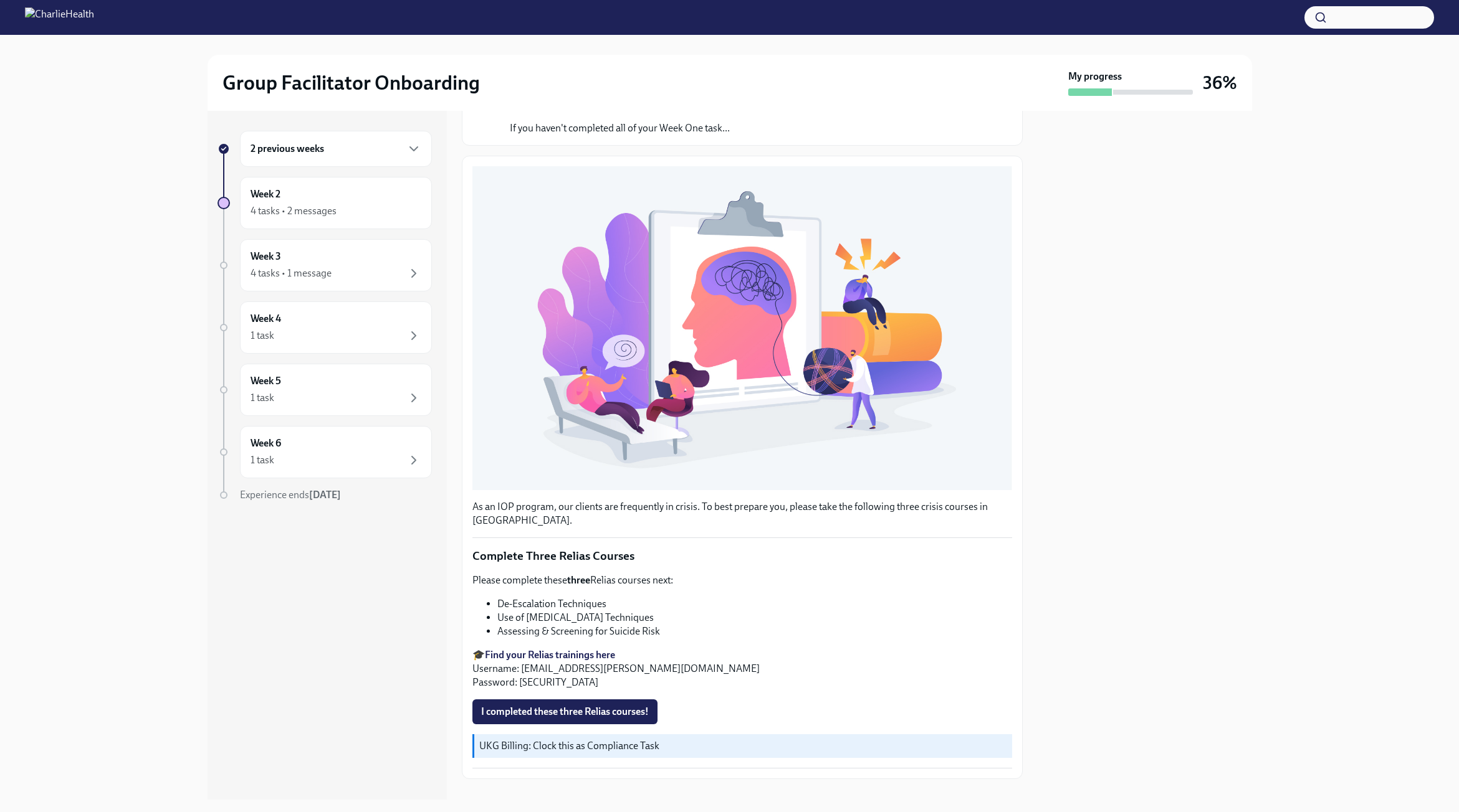
scroll to position [127, 0]
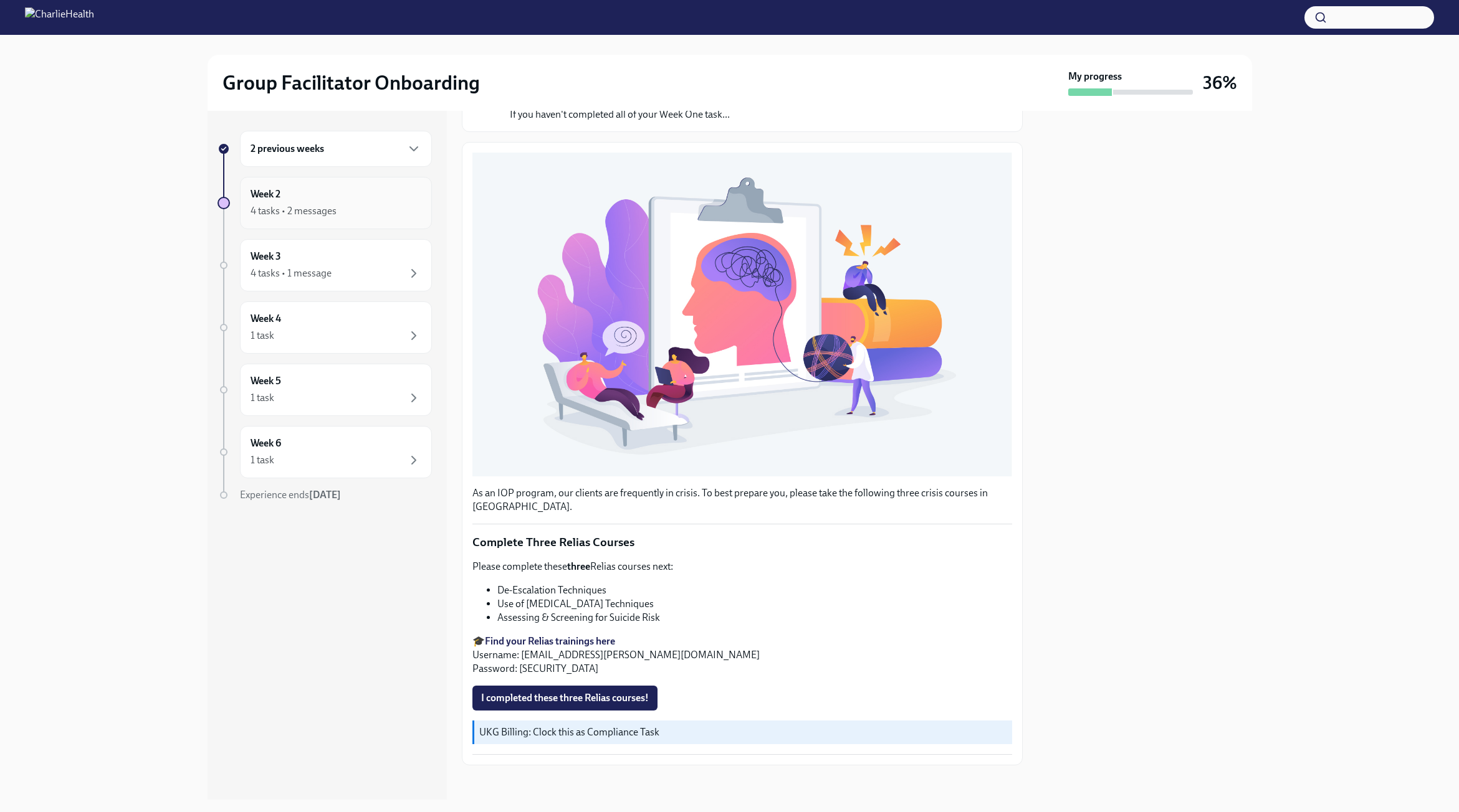
click at [389, 223] on div "Week 2 4 tasks • 2 messages" at bounding box center [335, 203] width 192 height 52
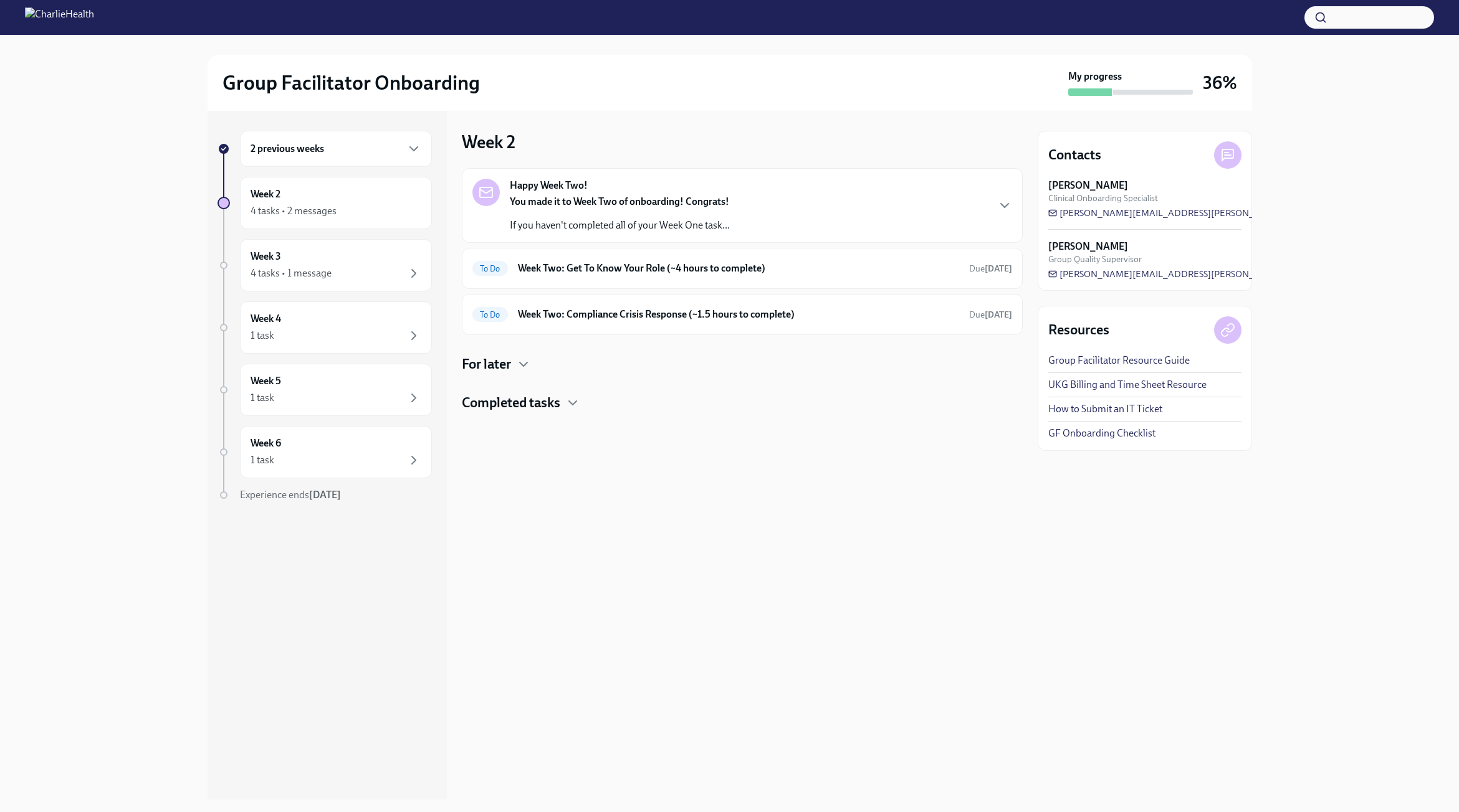
click at [516, 360] on div "For later" at bounding box center [742, 365] width 561 height 19
click at [533, 461] on h4 "Completed tasks" at bounding box center [511, 464] width 98 height 19
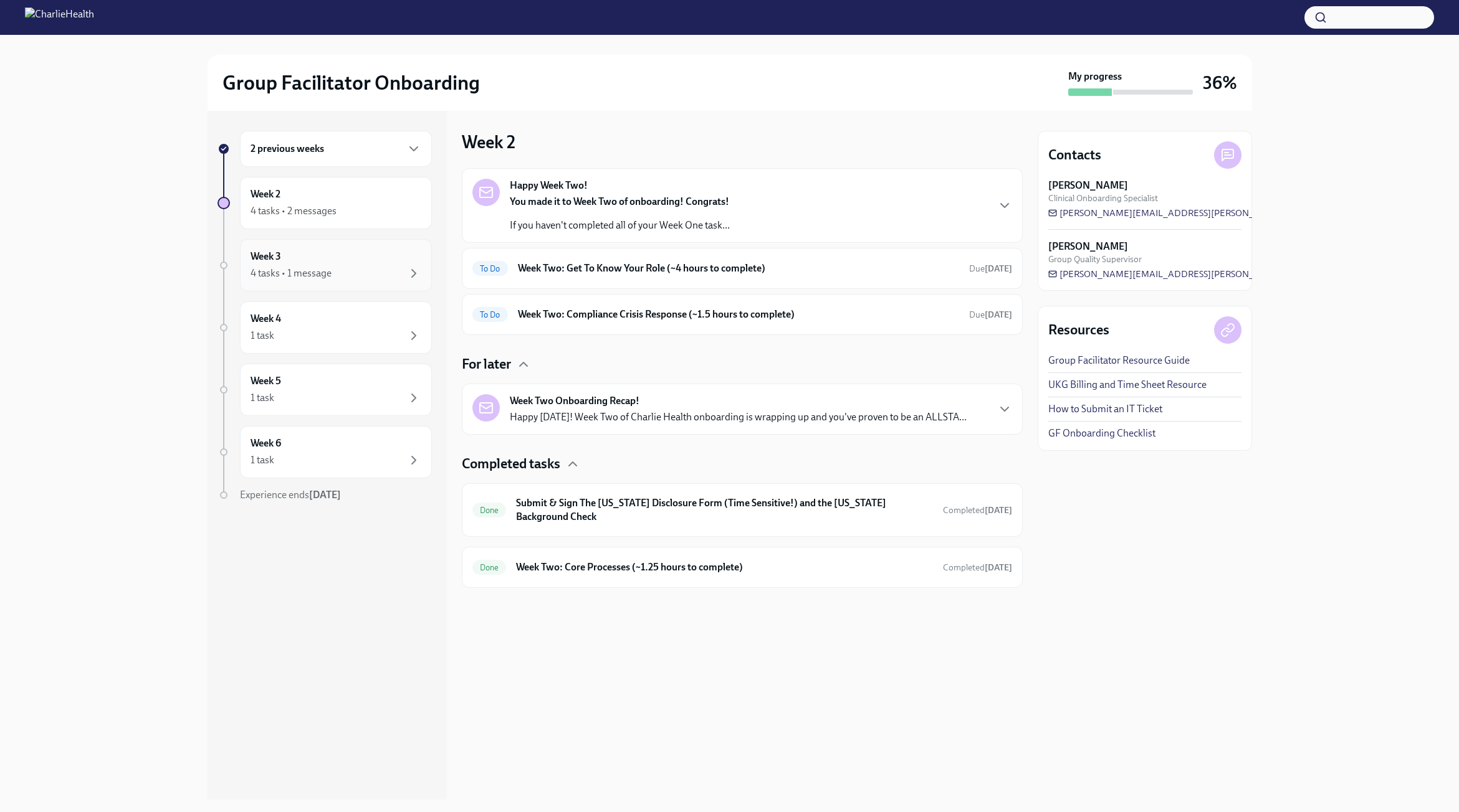
click at [294, 240] on div "Week 3 4 tasks • 1 message" at bounding box center [335, 266] width 192 height 52
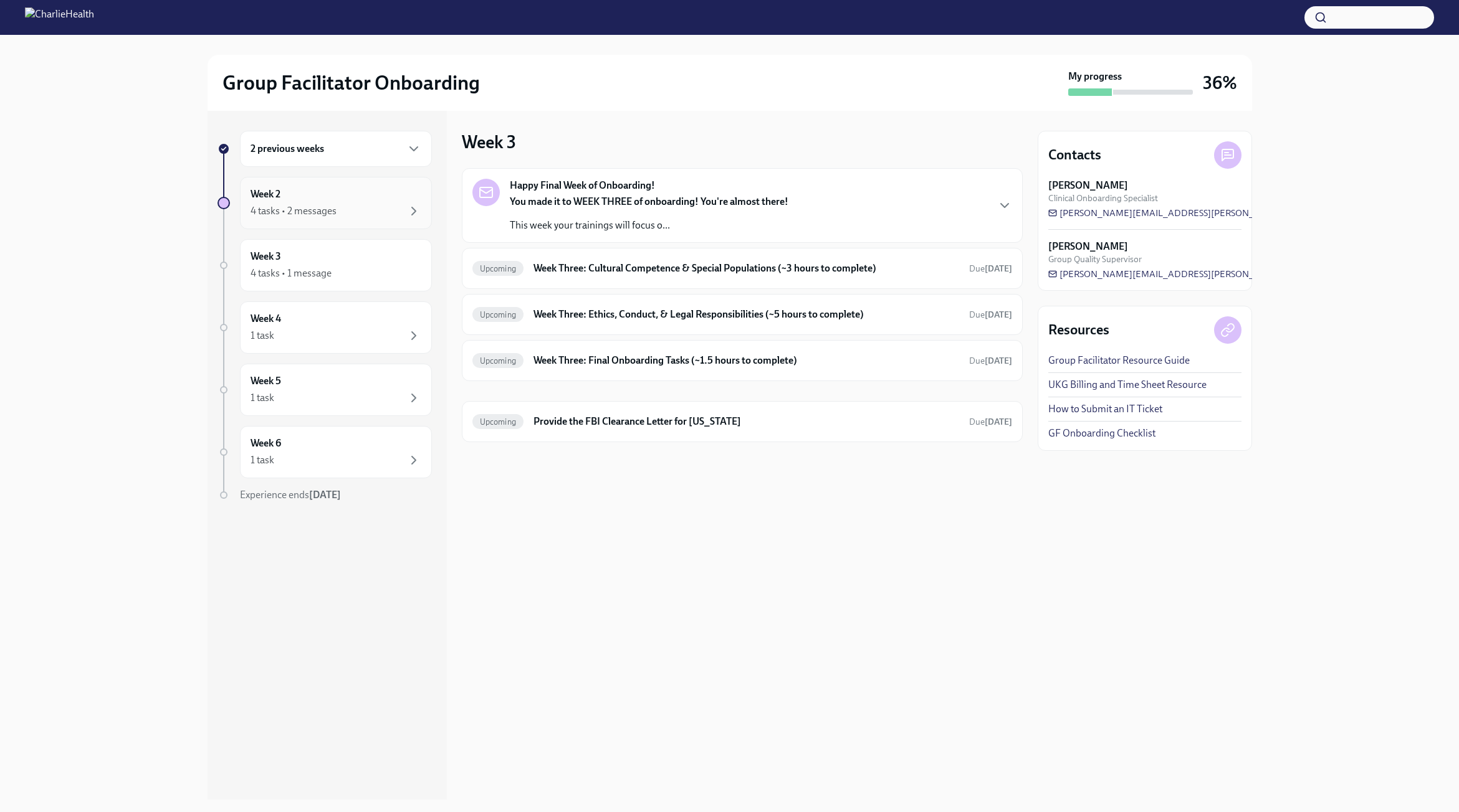
click at [306, 206] on div "4 tasks • 2 messages" at bounding box center [294, 211] width 86 height 14
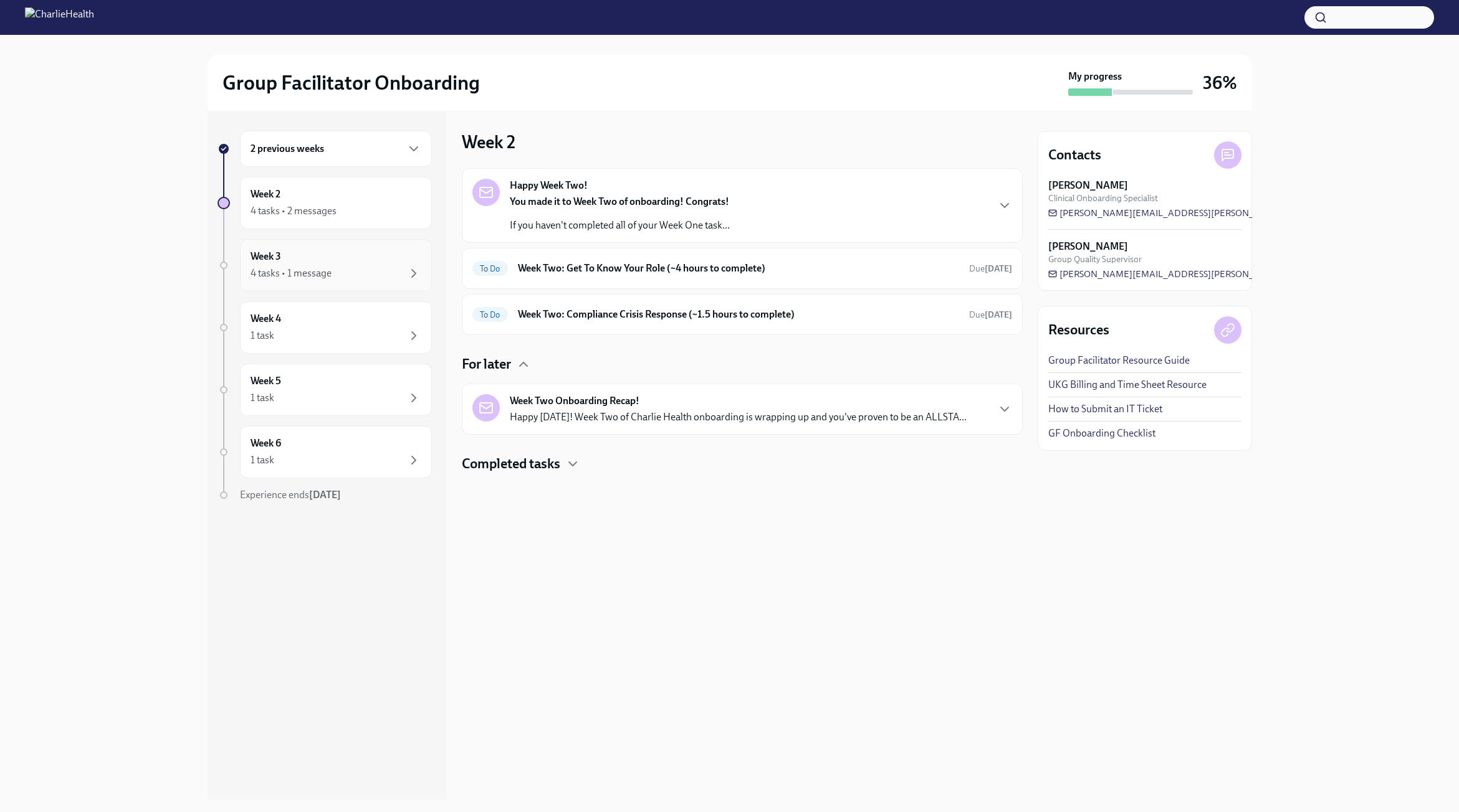
click at [314, 277] on div "4 tasks • 1 message" at bounding box center [291, 274] width 81 height 14
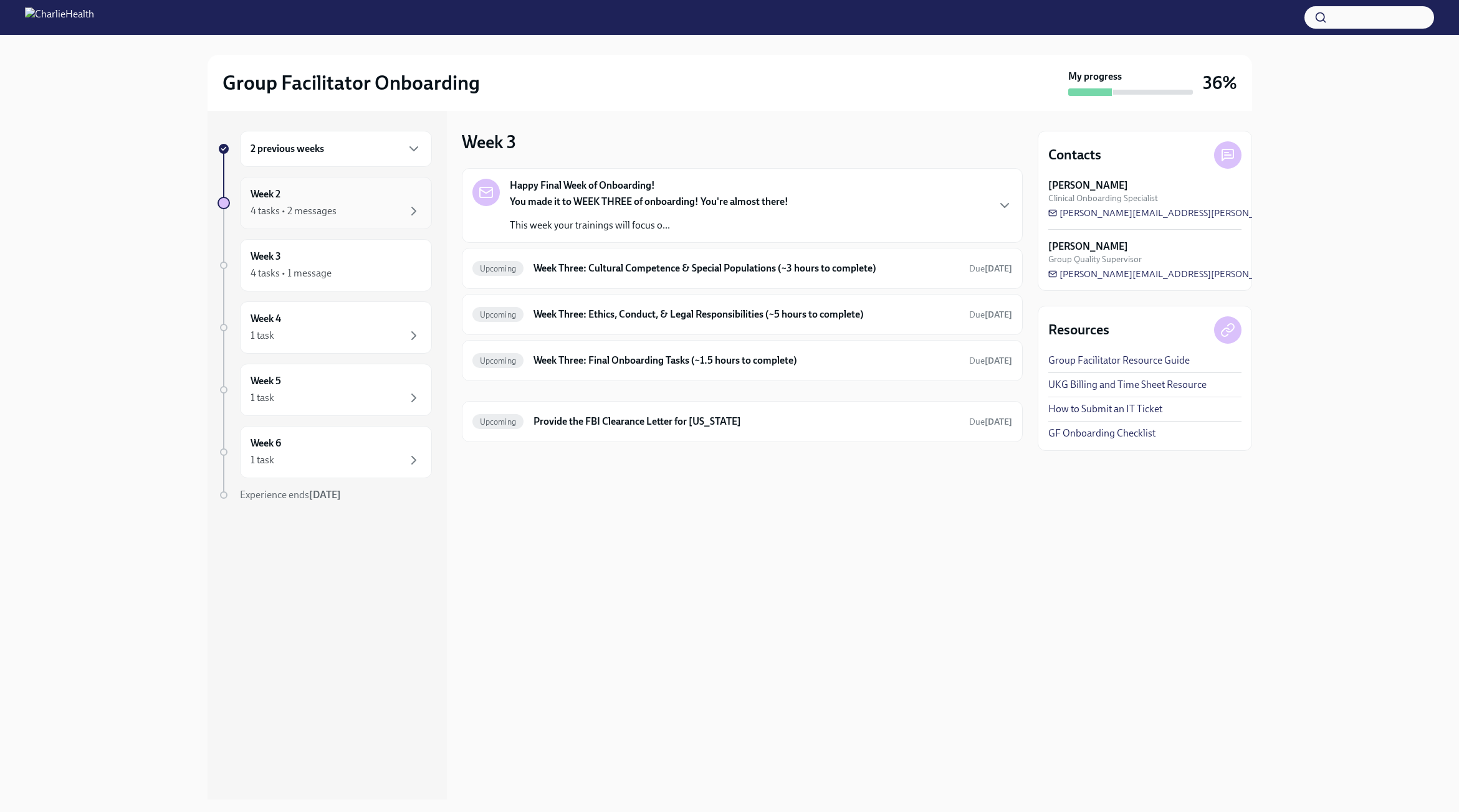
click at [316, 209] on div "4 tasks • 2 messages" at bounding box center [294, 211] width 86 height 14
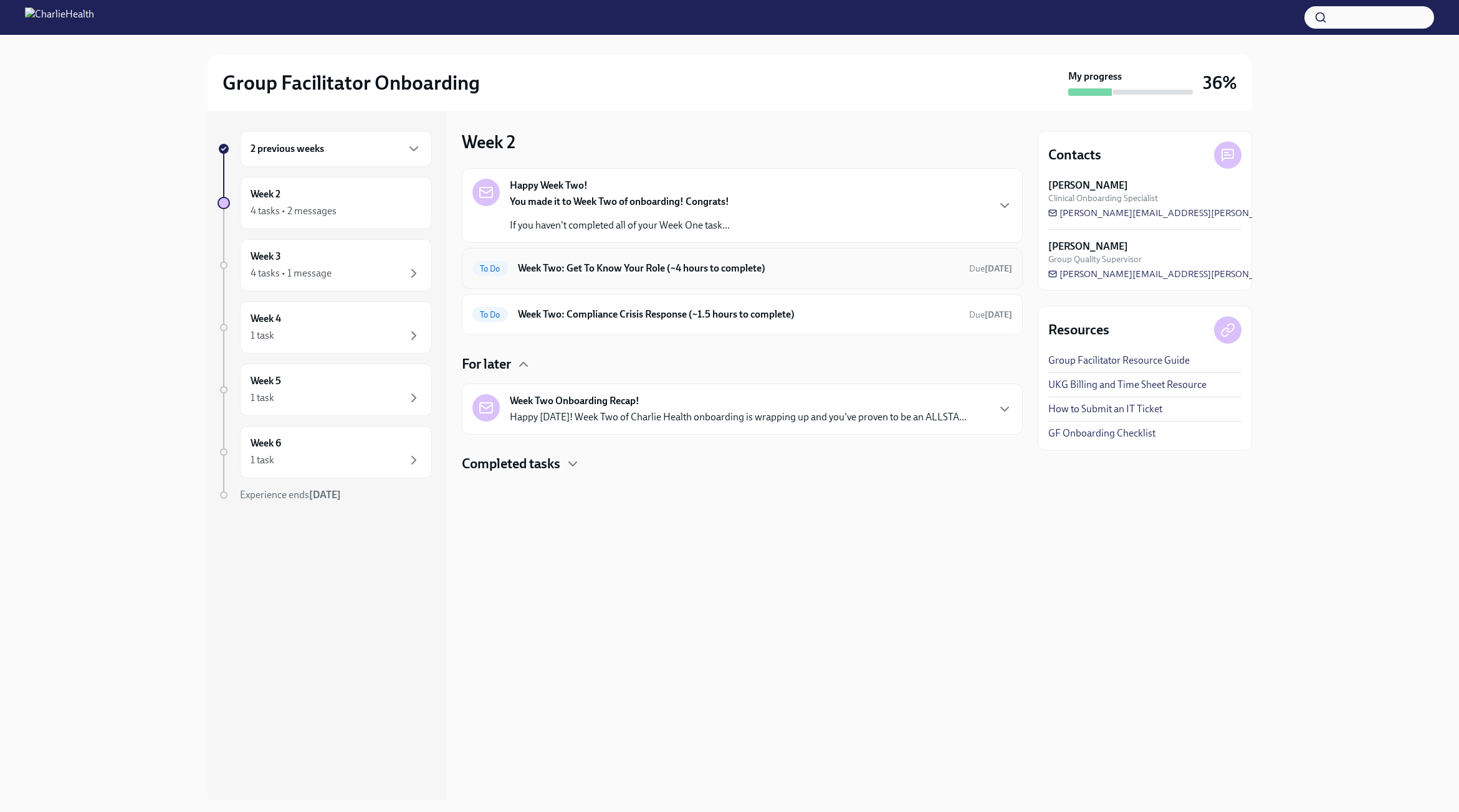
click at [538, 259] on div "To Do Week Two: Get To Know Your Role (~4 hours to complete) Due [DATE]" at bounding box center [742, 268] width 540 height 20
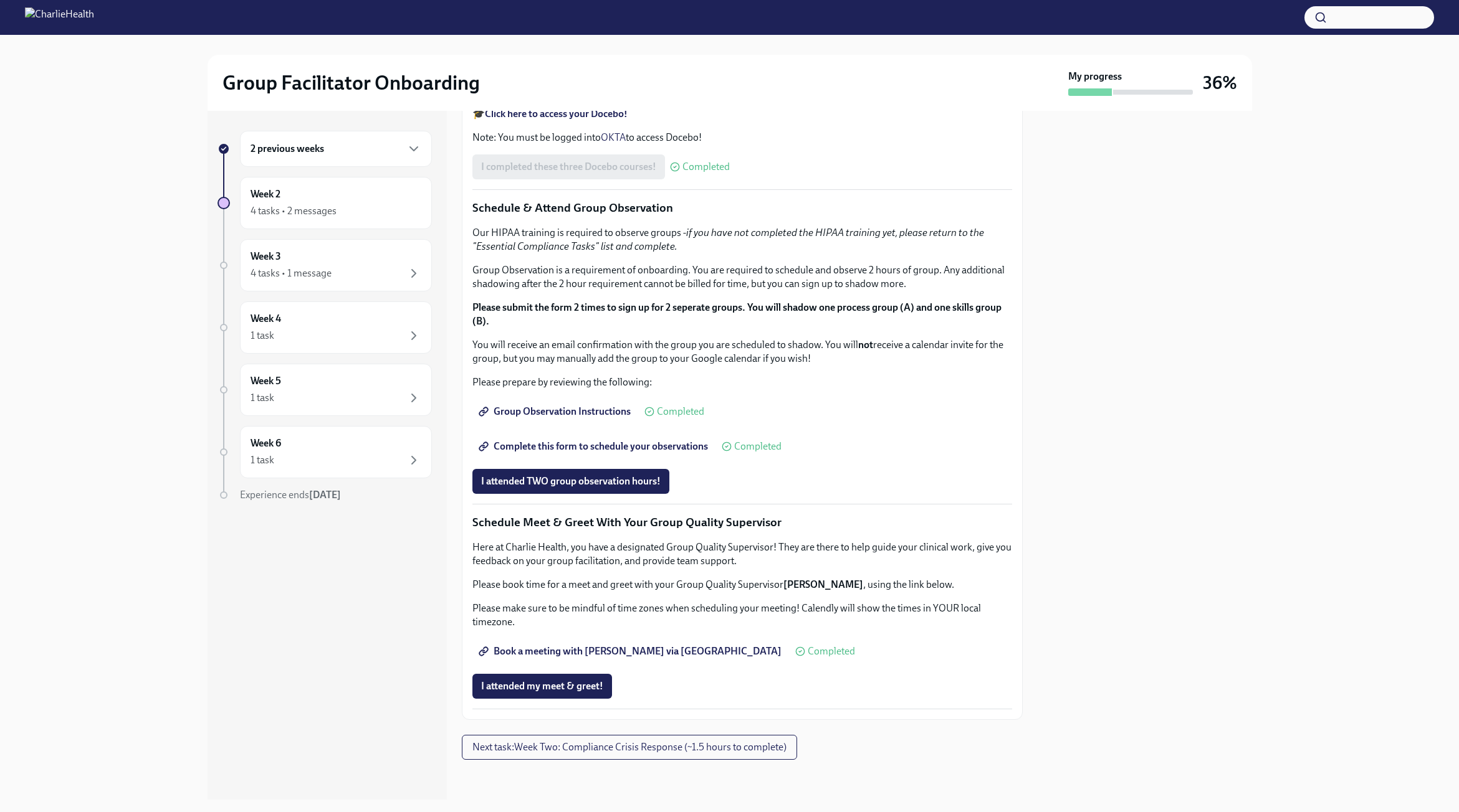
scroll to position [884, 0]
drag, startPoint x: 784, startPoint y: 586, endPoint x: 859, endPoint y: 589, distance: 75.1
click at [774, 589] on strong "[PERSON_NAME]" at bounding box center [824, 584] width 80 height 12
copy strong "[PERSON_NAME]"
